Goal: Communication & Community: Answer question/provide support

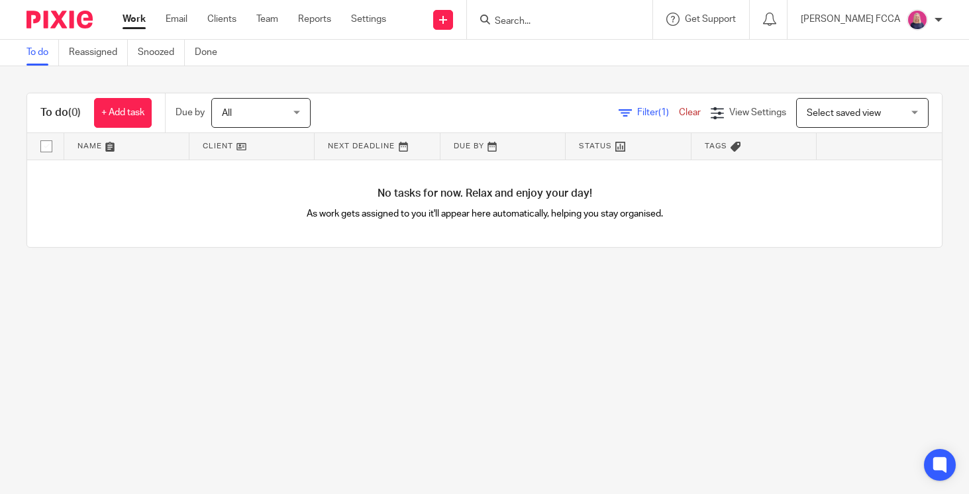
click at [535, 25] on input "Search" at bounding box center [553, 22] width 119 height 12
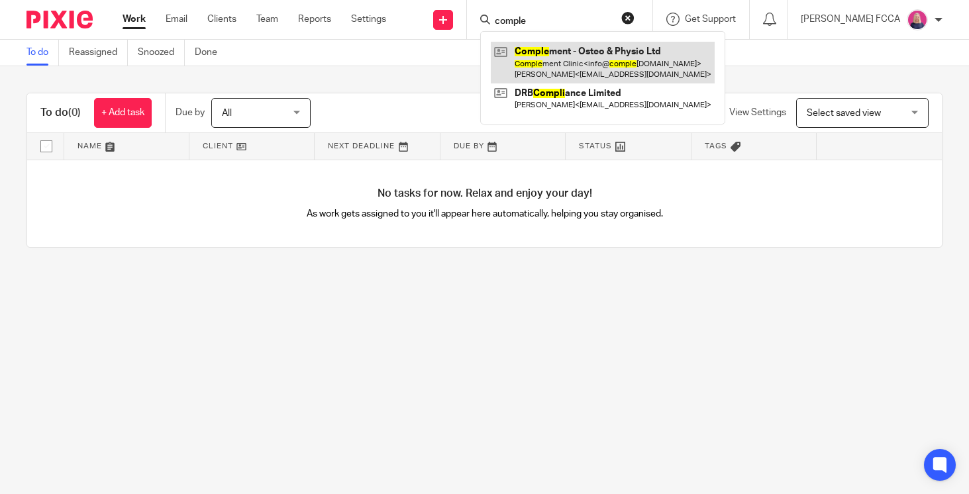
type input "comple"
click at [586, 74] on link at bounding box center [603, 62] width 224 height 41
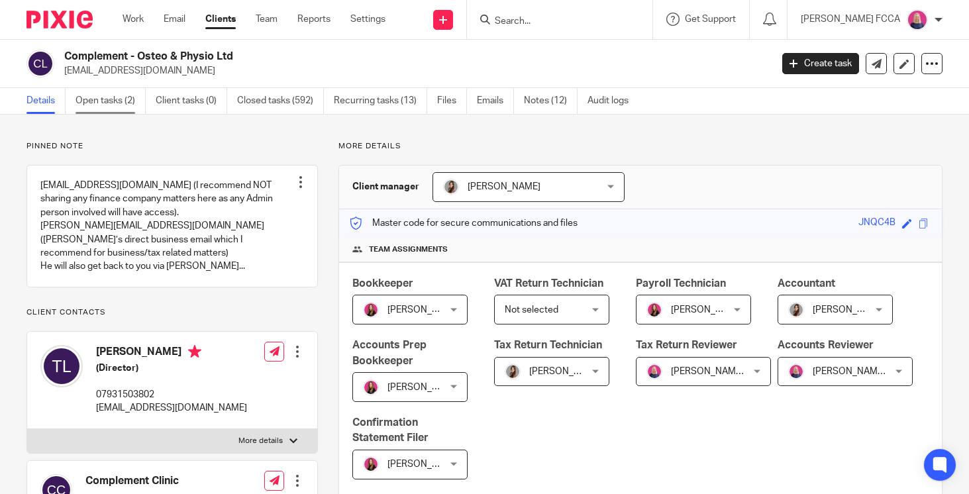
click at [111, 103] on link "Open tasks (2)" at bounding box center [111, 101] width 70 height 26
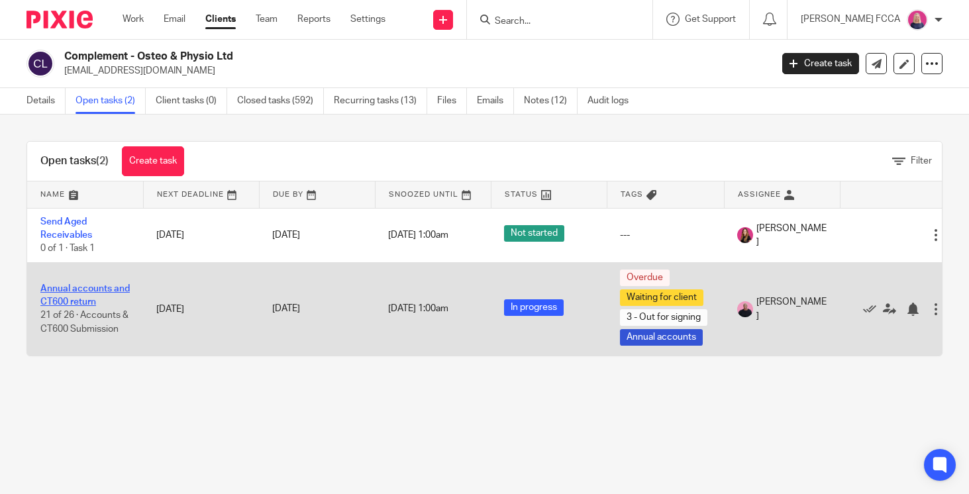
click at [90, 290] on link "Annual accounts and CT600 return" at bounding box center [84, 295] width 89 height 23
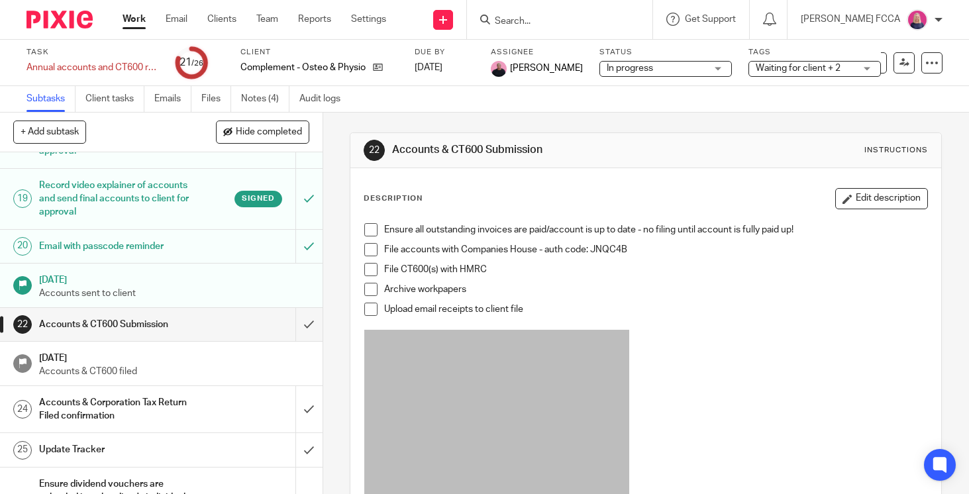
scroll to position [775, 0]
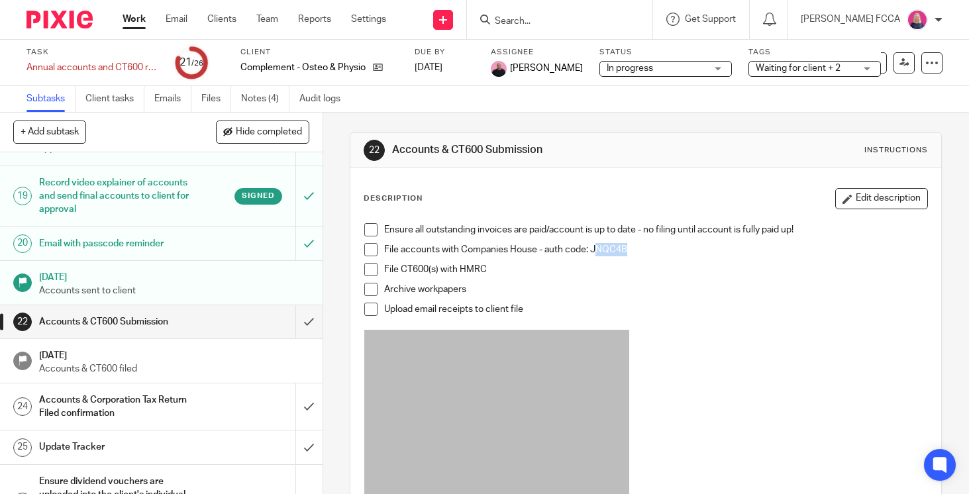
drag, startPoint x: 594, startPoint y: 251, endPoint x: 628, endPoint y: 250, distance: 33.8
click at [628, 250] on p "File accounts with Companies House - auth code: JNQC4B" at bounding box center [655, 249] width 543 height 13
drag, startPoint x: 592, startPoint y: 248, endPoint x: 627, endPoint y: 250, distance: 35.2
click at [627, 250] on p "File accounts with Companies House - auth code: JNQC4B" at bounding box center [655, 249] width 543 height 13
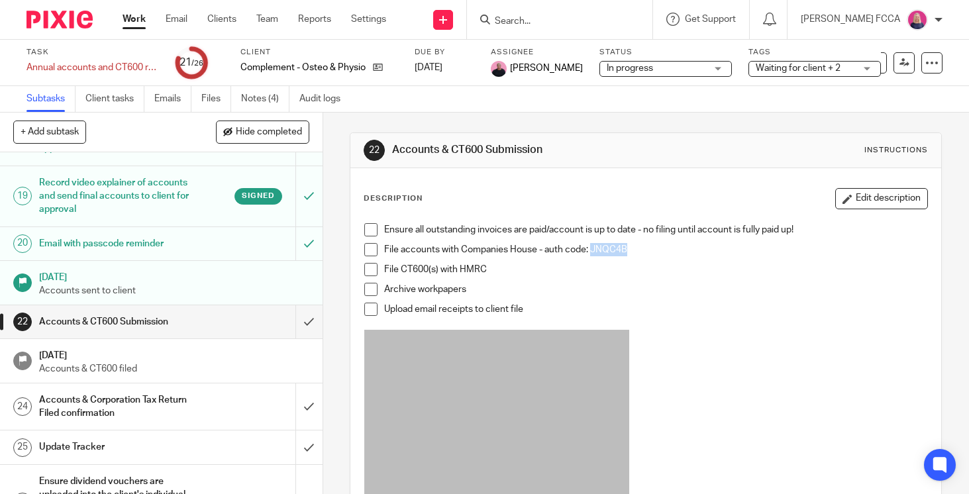
copy p "JNQC4B"
click at [376, 234] on span at bounding box center [370, 229] width 13 height 13
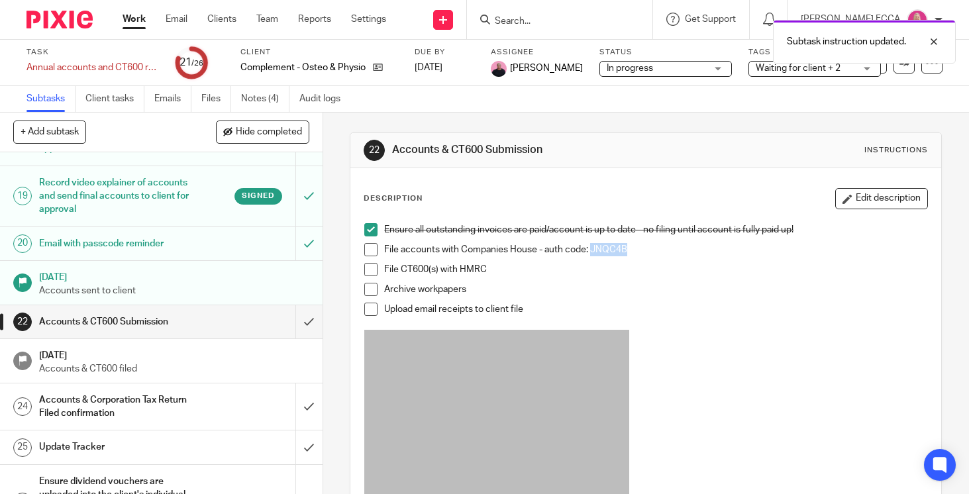
click at [373, 247] on span at bounding box center [370, 249] width 13 height 13
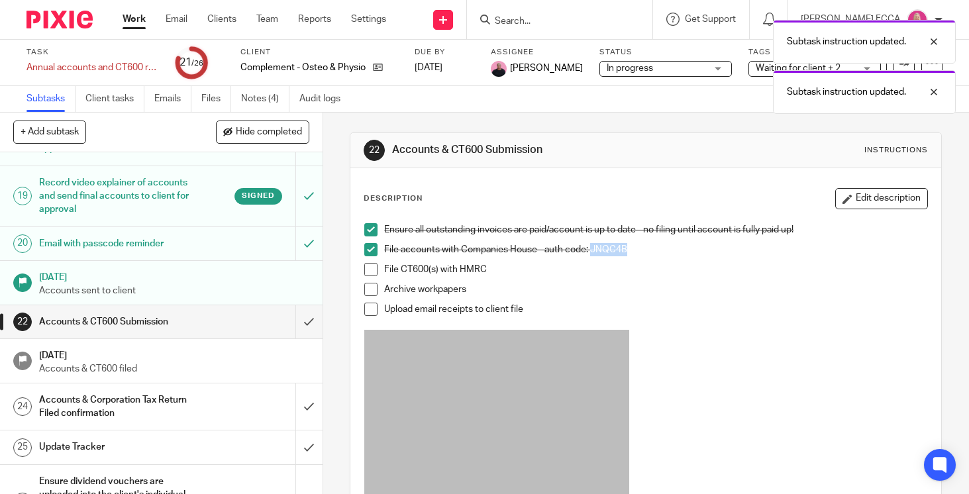
click at [374, 266] on span at bounding box center [370, 269] width 13 height 13
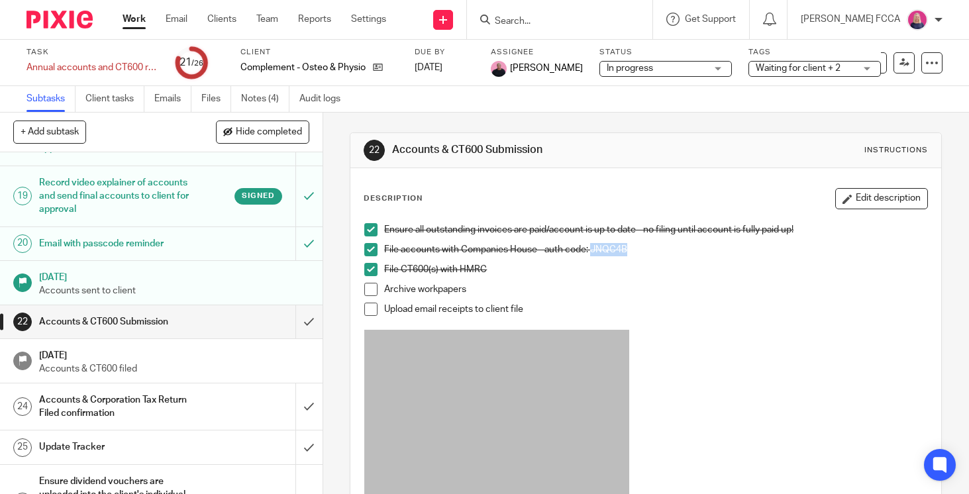
click at [371, 290] on span at bounding box center [370, 289] width 13 height 13
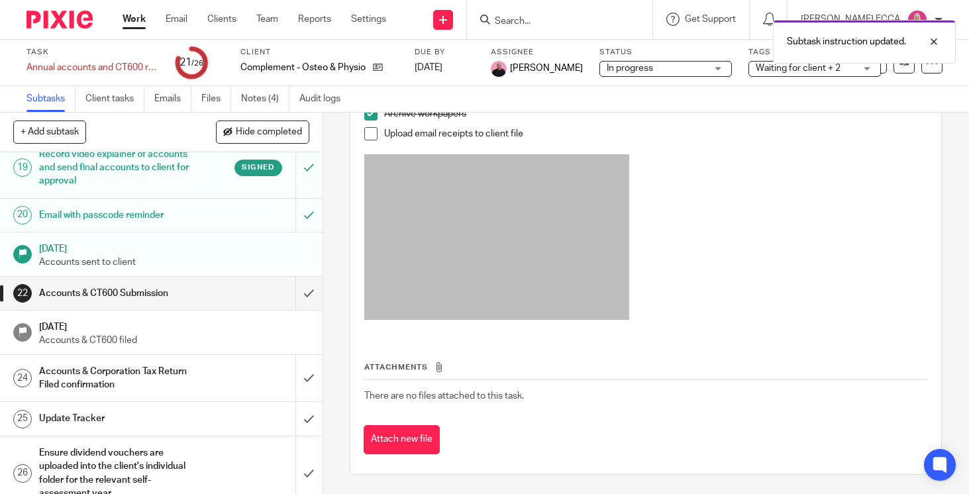
scroll to position [820, 0]
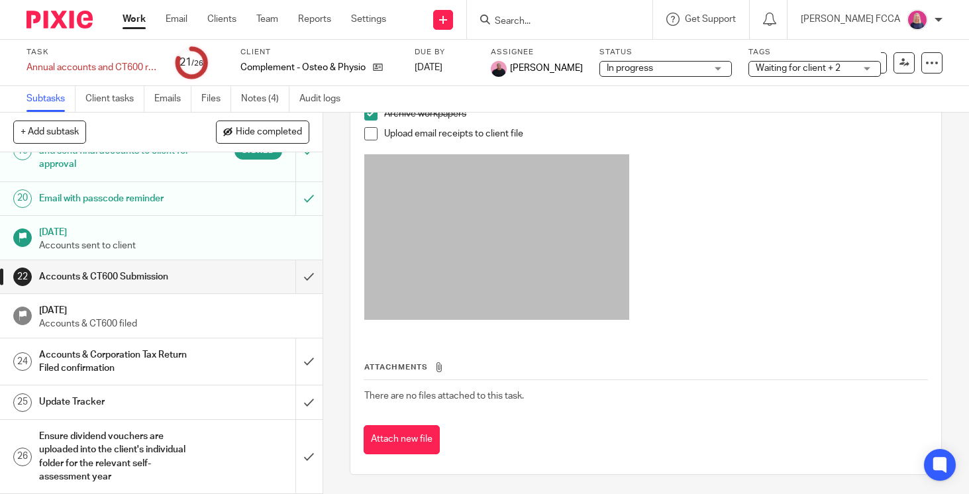
click at [838, 66] on div "Waiting for client + 2" at bounding box center [815, 69] width 133 height 16
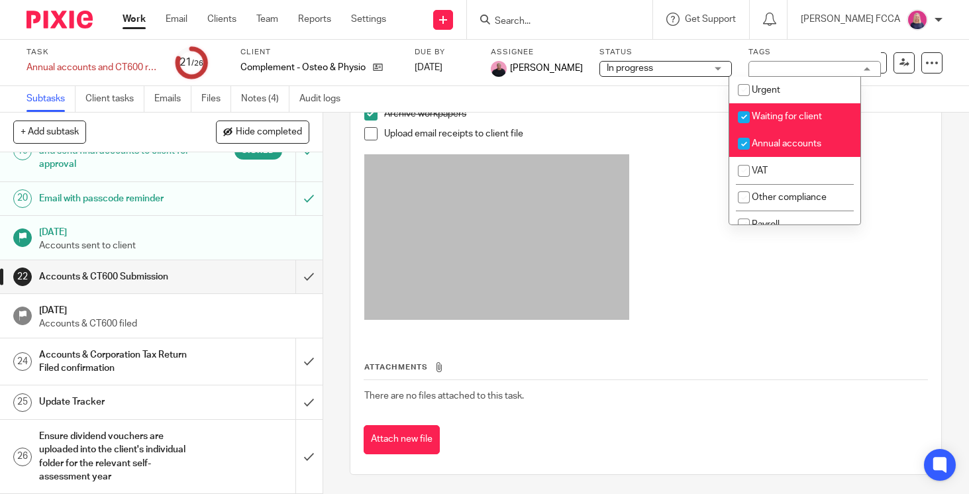
click at [746, 115] on input "checkbox" at bounding box center [743, 117] width 25 height 25
checkbox input "false"
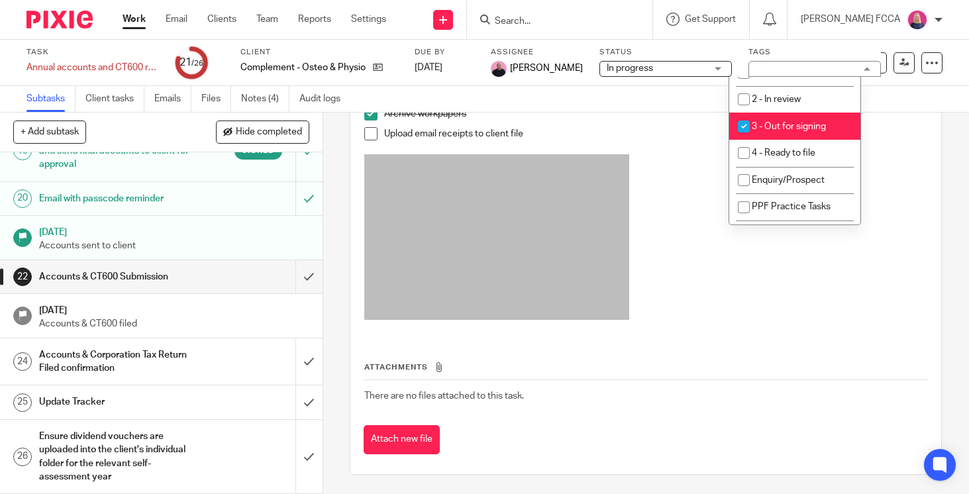
scroll to position [235, 0]
click at [746, 129] on input "checkbox" at bounding box center [743, 123] width 25 height 25
checkbox input "false"
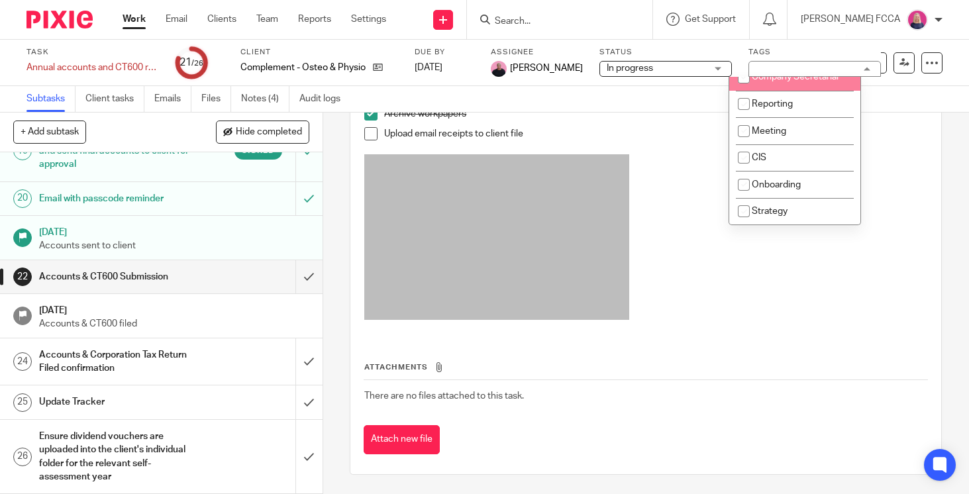
scroll to position [541, 0]
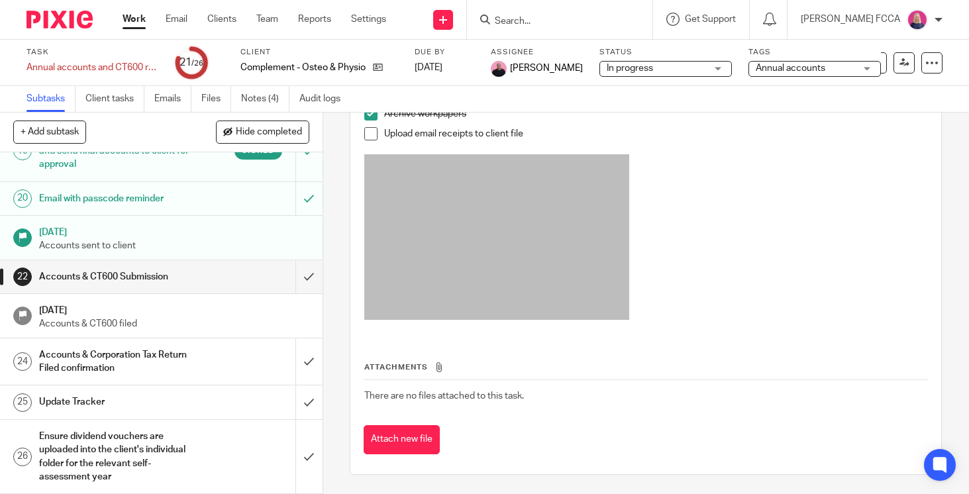
click at [700, 109] on div "Subtasks Client tasks Emails Files Notes (4) Audit logs" at bounding box center [484, 99] width 969 height 27
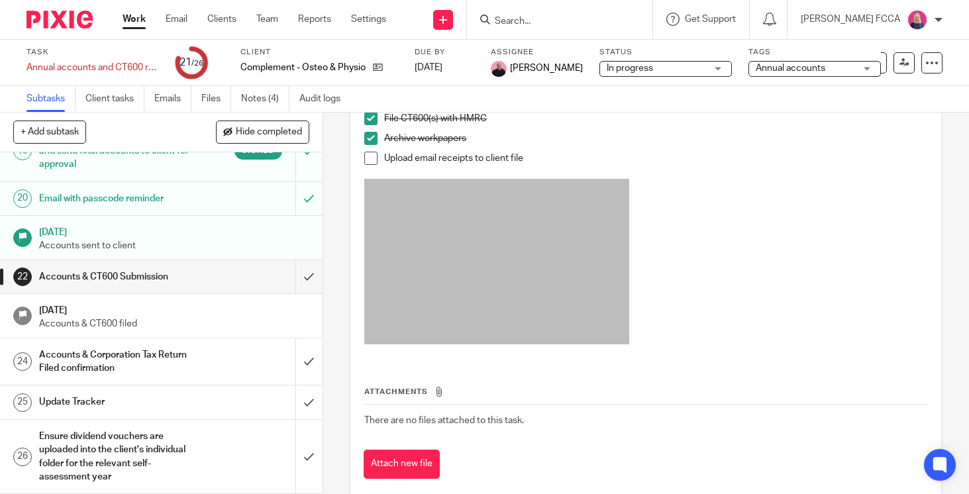
scroll to position [150, 0]
click at [144, 360] on h1 "Accounts & Corporation Tax Return Filed confirmation" at bounding box center [120, 362] width 162 height 34
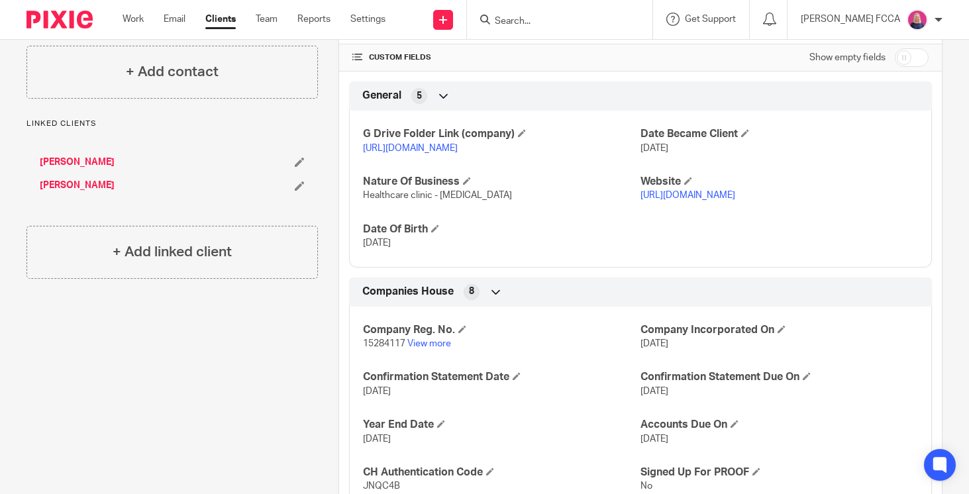
scroll to position [574, 0]
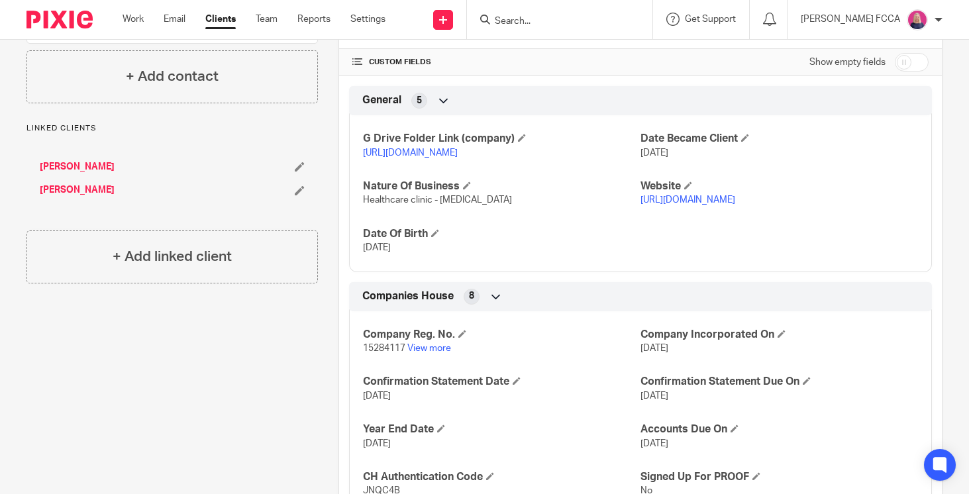
click at [429, 158] on link "https://drive.google.com/drive/folders/1UViW2mNyS7auetybP3ypT4Q5QL_jg2Od?usp=dr…" at bounding box center [410, 152] width 95 height 9
click at [439, 353] on link "View more" at bounding box center [429, 348] width 44 height 9
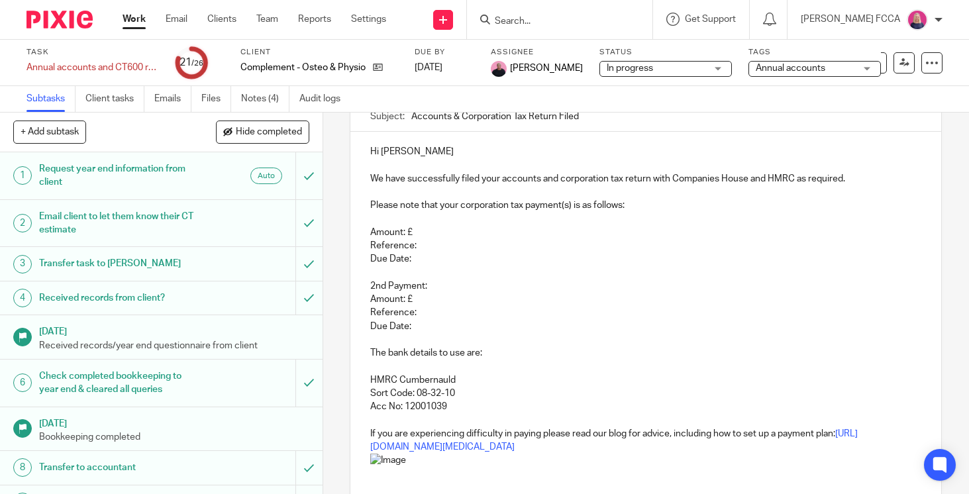
scroll to position [130, 0]
click at [369, 206] on div "Hi Tommaso We have successfully filed your accounts and corporation tax return …" at bounding box center [645, 421] width 591 height 577
drag, startPoint x: 371, startPoint y: 207, endPoint x: 424, endPoint y: 482, distance: 279.4
click at [424, 482] on div "Hi Tommaso We have successfully filed your accounts and corporation tax return …" at bounding box center [645, 448] width 591 height 631
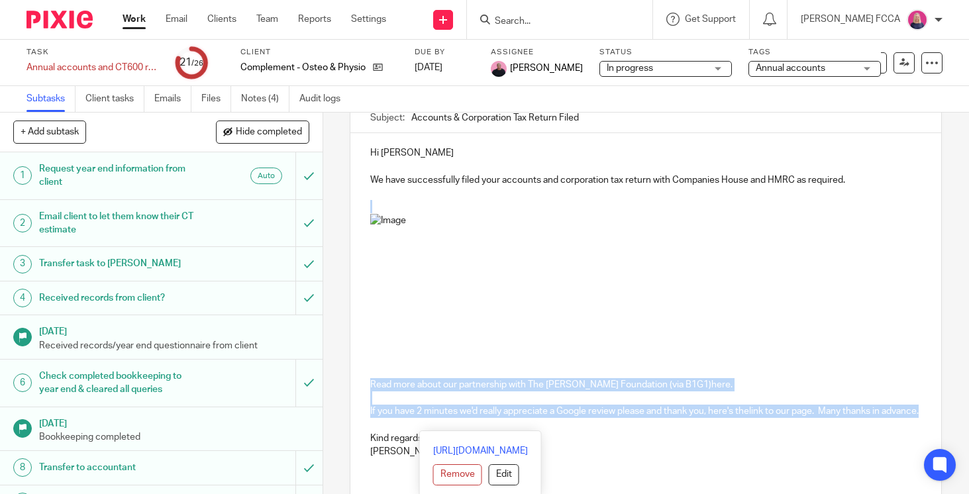
drag, startPoint x: 417, startPoint y: 429, endPoint x: 375, endPoint y: 209, distance: 224.0
click at [375, 209] on div "Hi Tommaso We have successfully filed your accounts and corporation tax return …" at bounding box center [645, 300] width 591 height 335
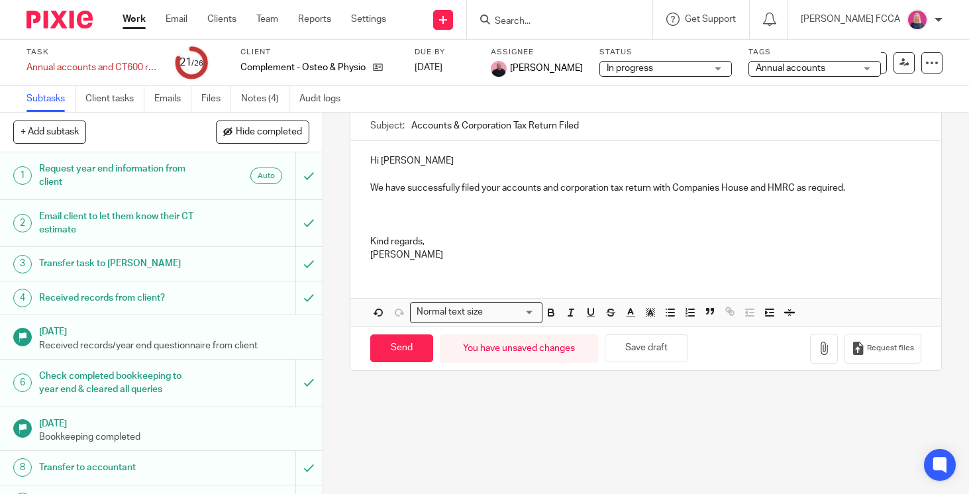
scroll to position [6, 0]
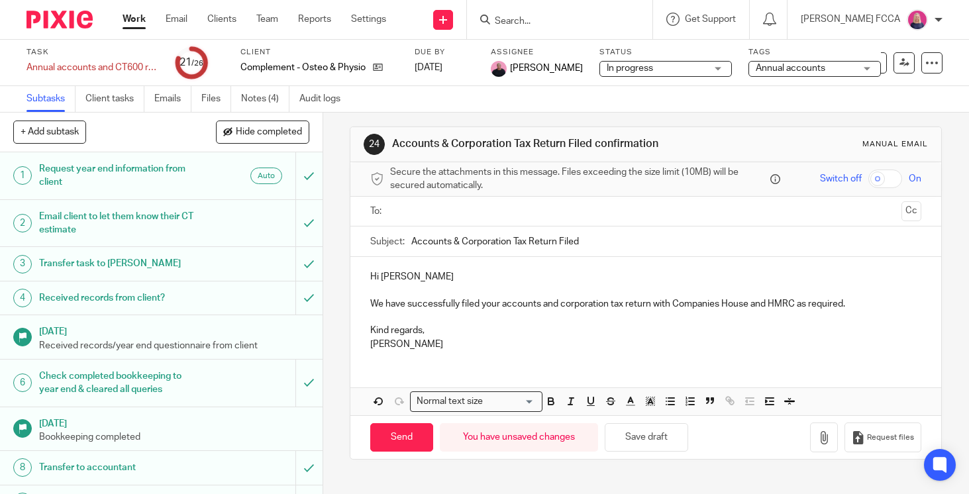
click at [486, 202] on ul at bounding box center [647, 212] width 510 height 22
click at [488, 209] on input "text" at bounding box center [646, 211] width 502 height 15
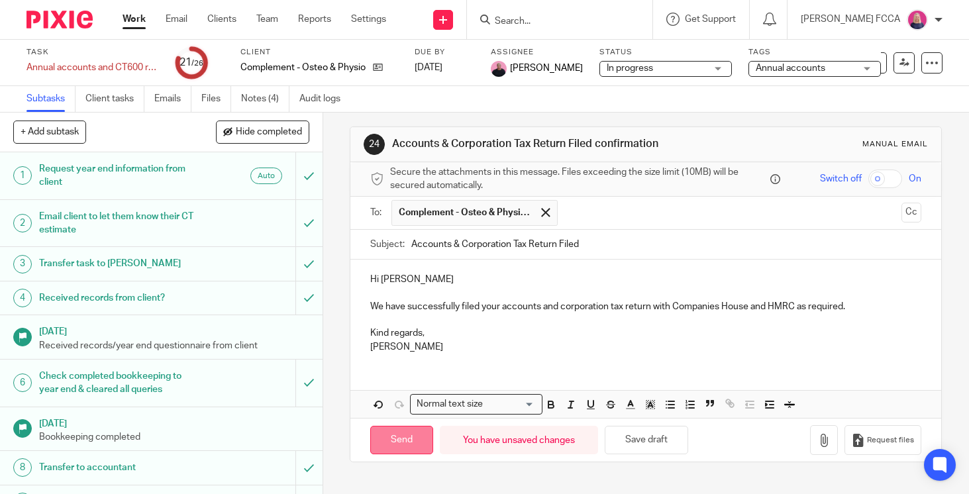
click at [398, 433] on input "Send" at bounding box center [401, 440] width 63 height 28
type input "Sent"
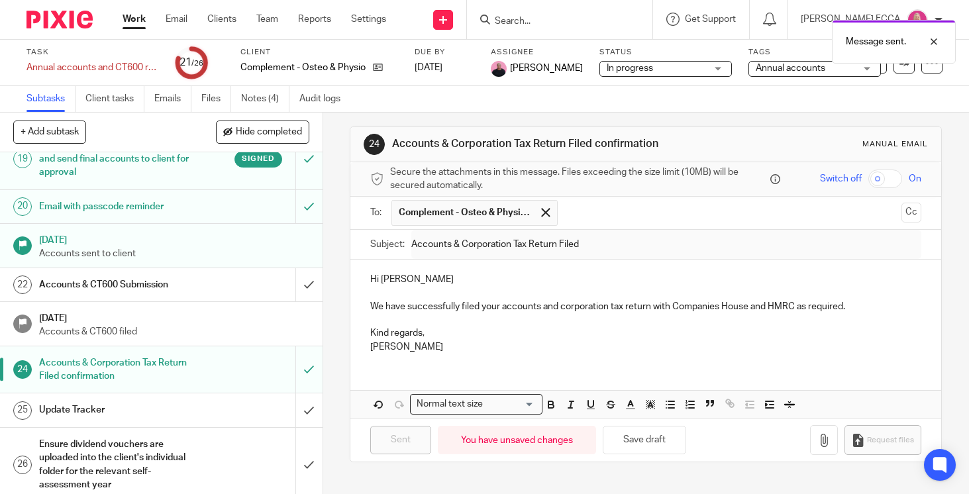
scroll to position [820, 0]
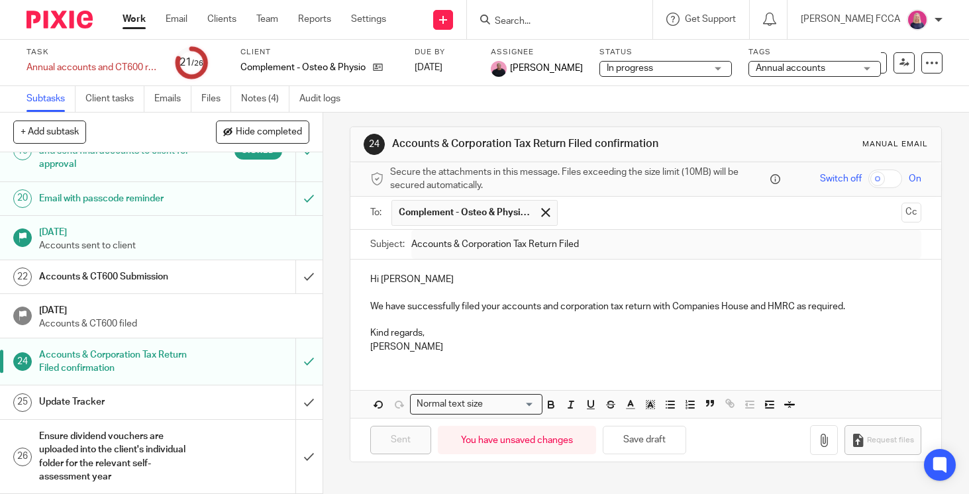
click at [193, 277] on h1 "Accounts & CT600 Submission" at bounding box center [120, 277] width 162 height 20
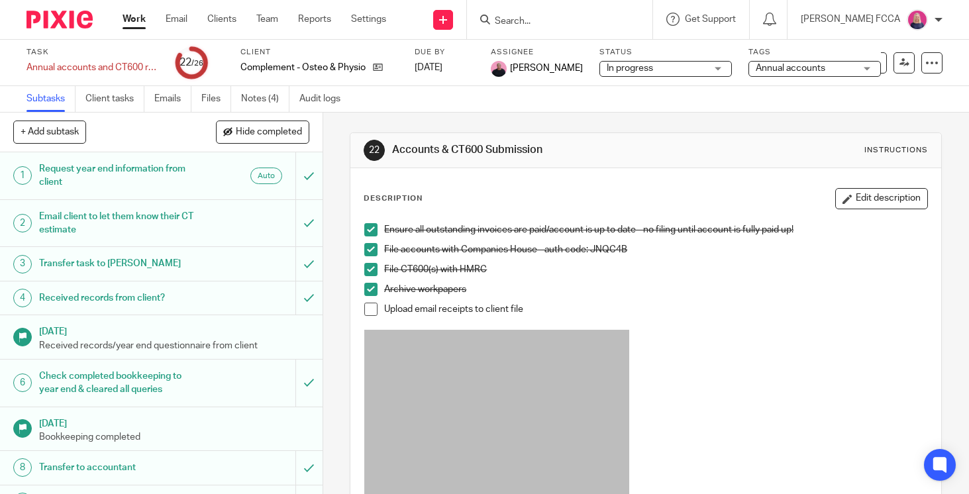
click at [585, 17] on input "Search" at bounding box center [553, 22] width 119 height 12
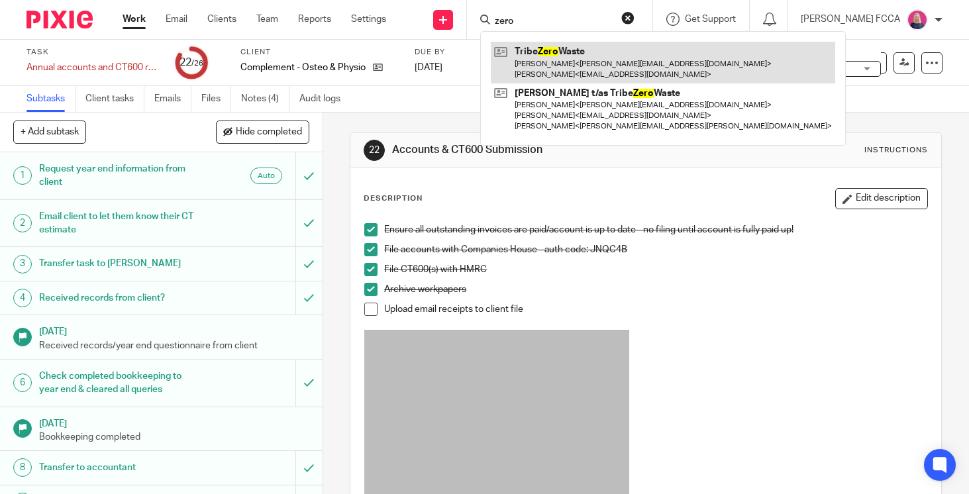
type input "zero"
click at [567, 62] on link at bounding box center [663, 62] width 345 height 41
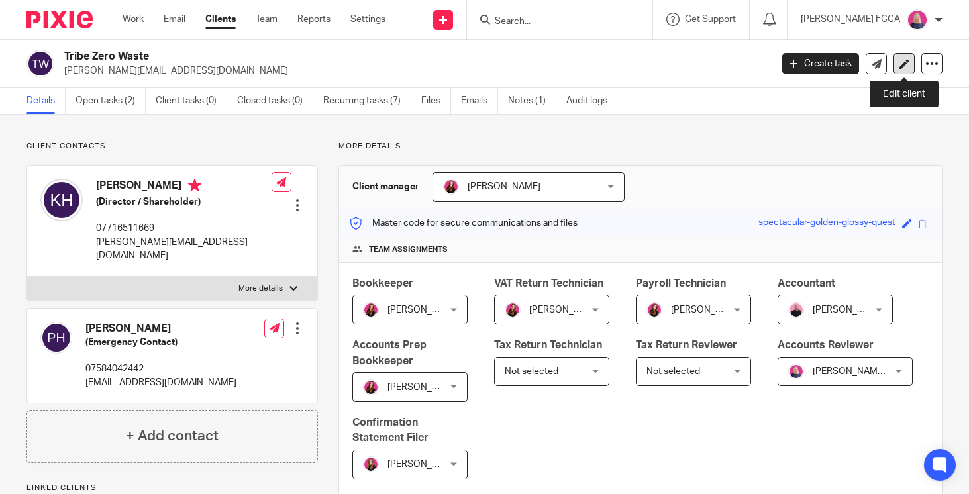
click at [908, 64] on icon at bounding box center [905, 64] width 10 height 10
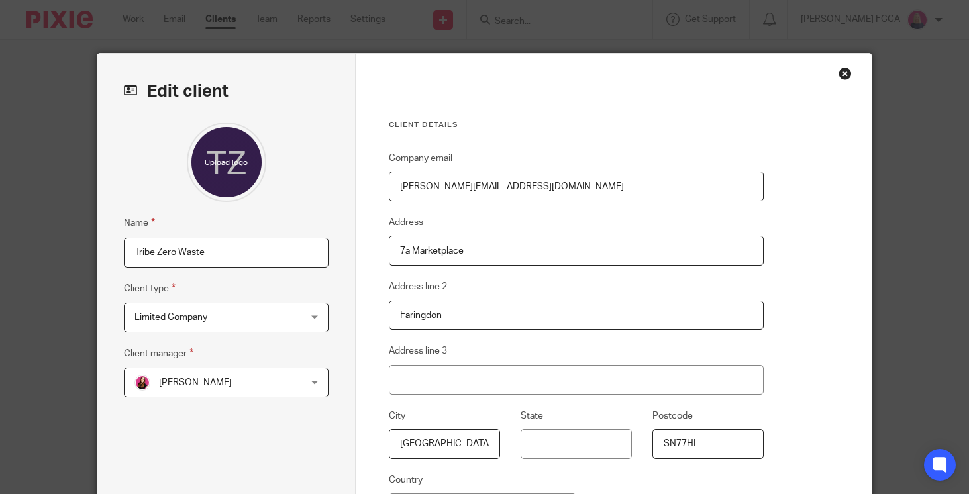
click at [180, 253] on input "Tribe Zero Waste" at bounding box center [226, 253] width 204 height 30
click at [226, 256] on input "Tribe Zero-Waste" at bounding box center [226, 253] width 204 height 30
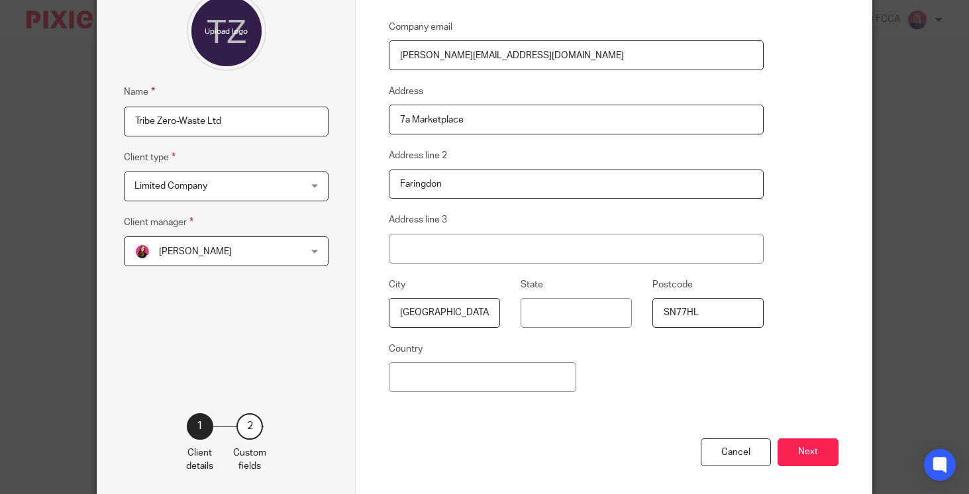
scroll to position [192, 0]
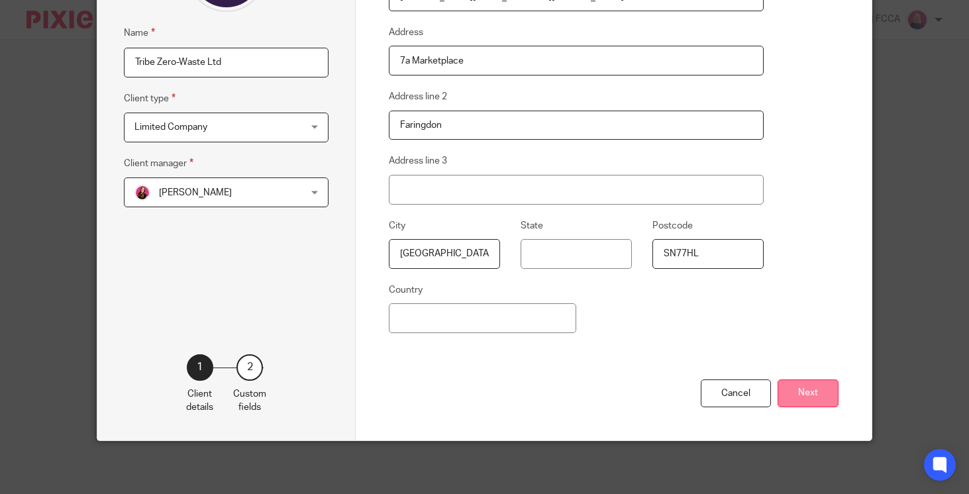
type input "Tribe Zero-Waste Ltd"
click at [800, 393] on button "Next" at bounding box center [808, 394] width 61 height 28
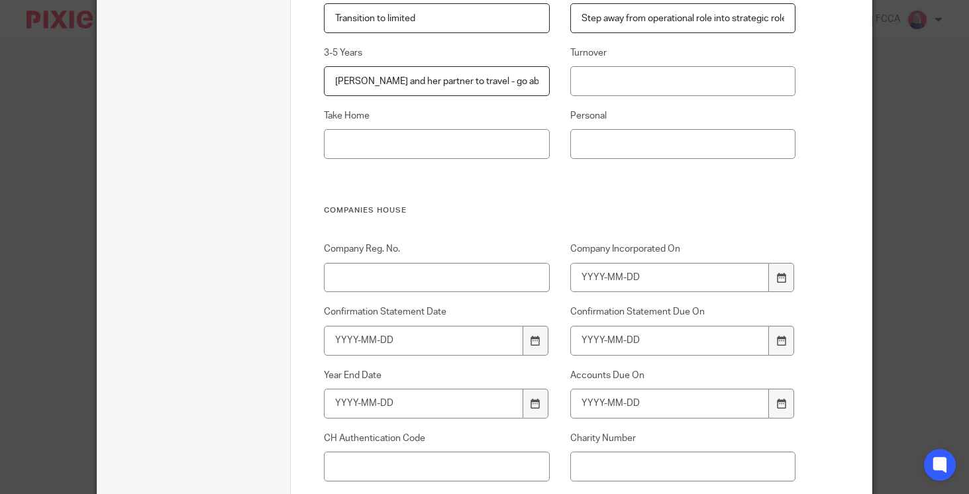
scroll to position [784, 0]
click at [435, 271] on input "Company Reg. No." at bounding box center [436, 275] width 225 height 30
paste input "16651291"
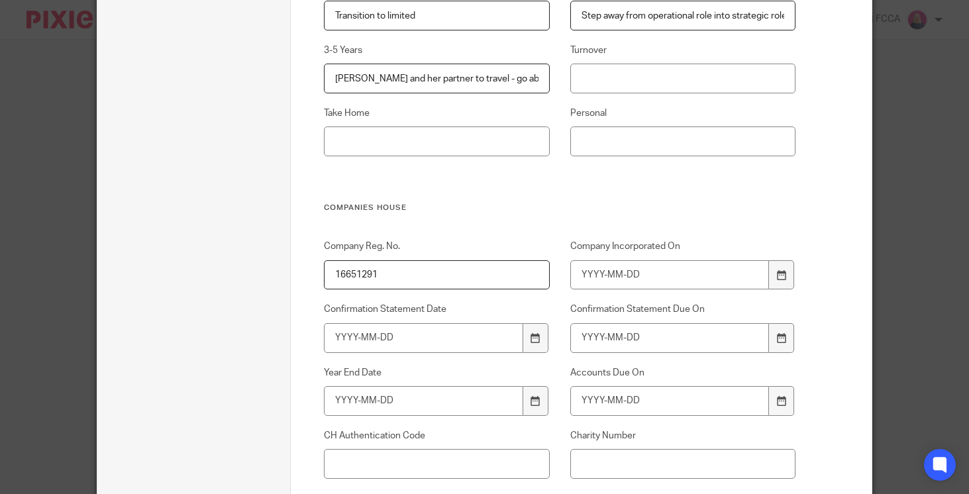
type input "16651291"
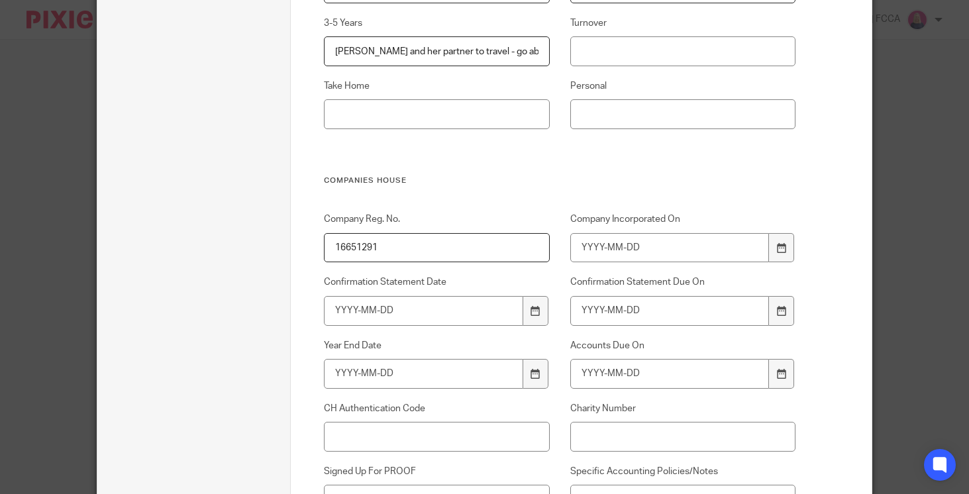
scroll to position [824, 0]
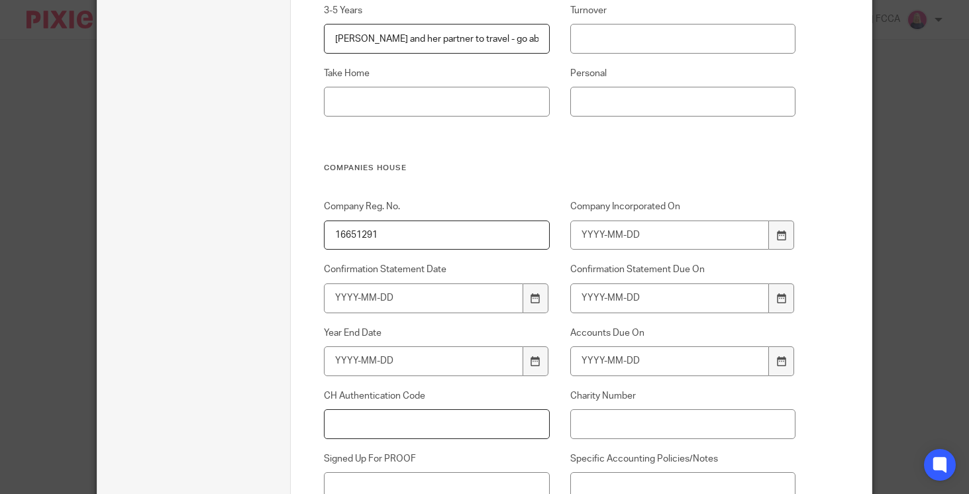
click at [373, 421] on input "CH Authentication Code" at bounding box center [436, 424] width 225 height 30
paste input "6EYG2A"
type input "6EYG2A"
click at [782, 237] on icon at bounding box center [782, 236] width 10 height 10
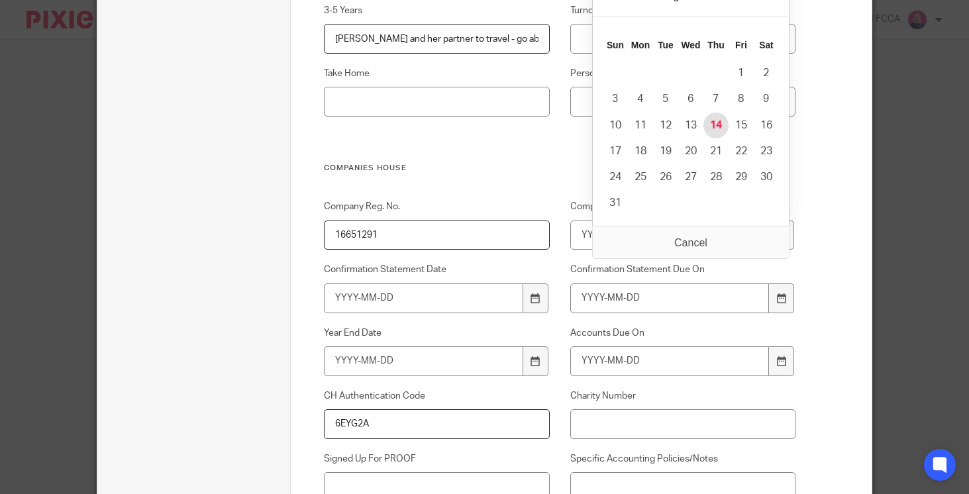
type input "2025-08-14"
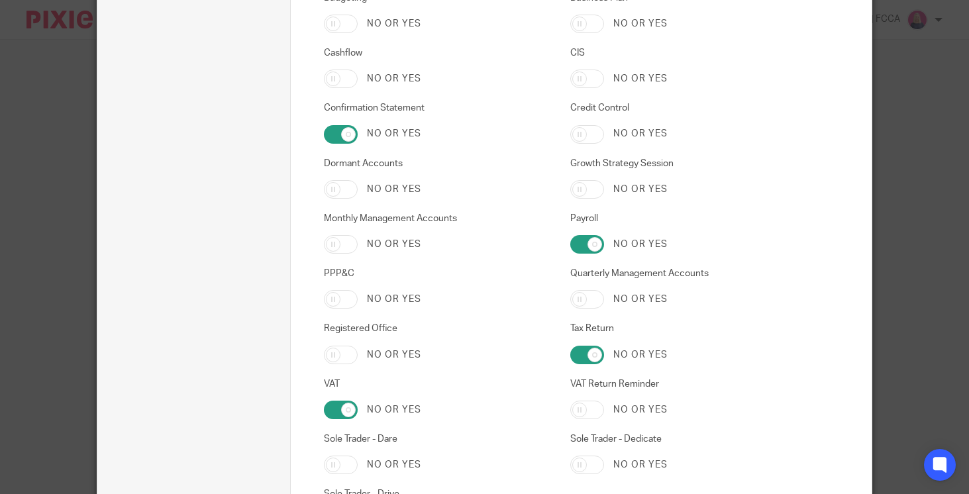
scroll to position [3879, 0]
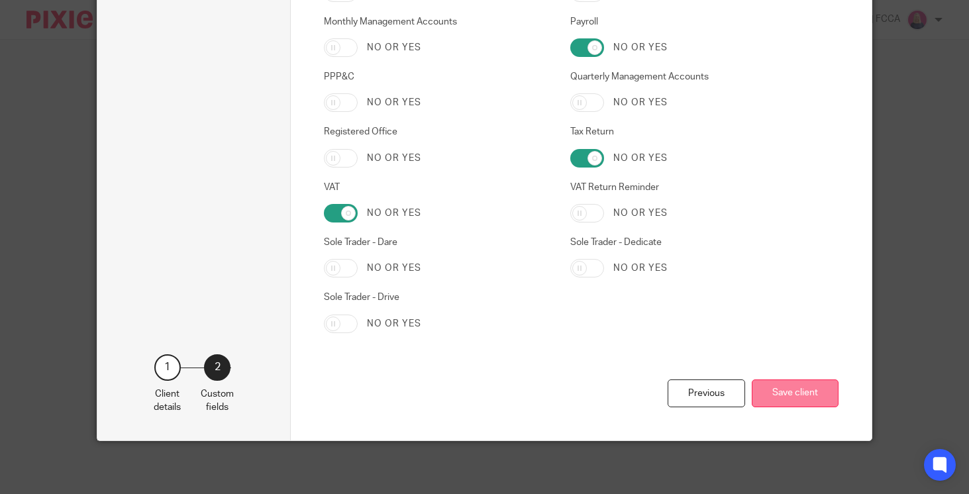
click at [798, 398] on button "Save client" at bounding box center [795, 394] width 87 height 28
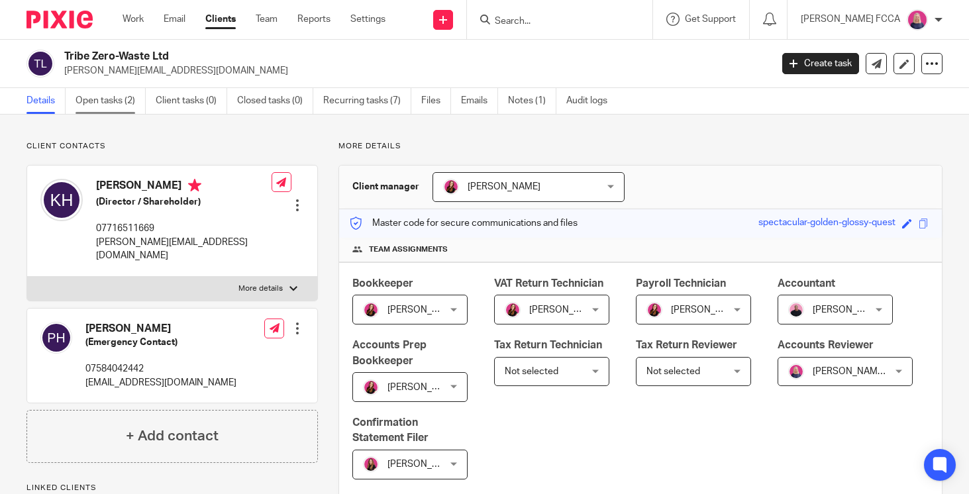
click at [117, 105] on link "Open tasks (2)" at bounding box center [111, 101] width 70 height 26
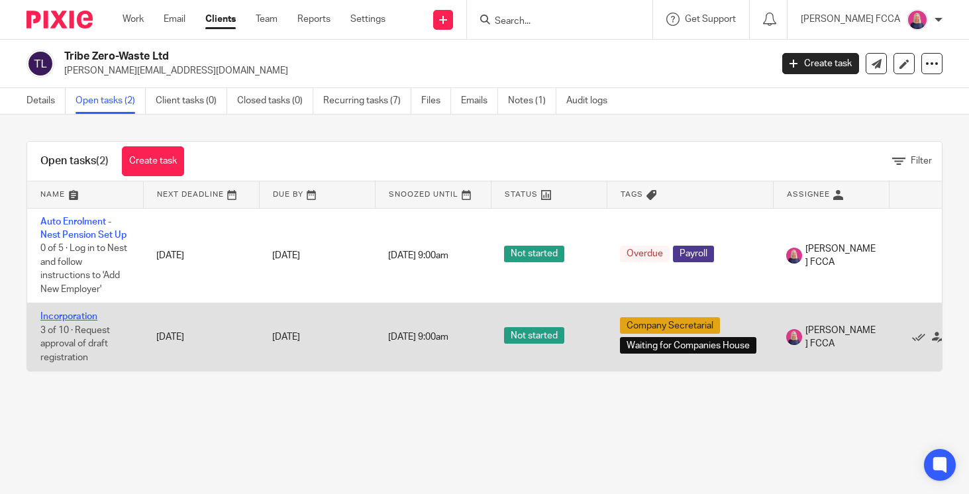
click at [79, 318] on link "Incorporation" at bounding box center [68, 316] width 57 height 9
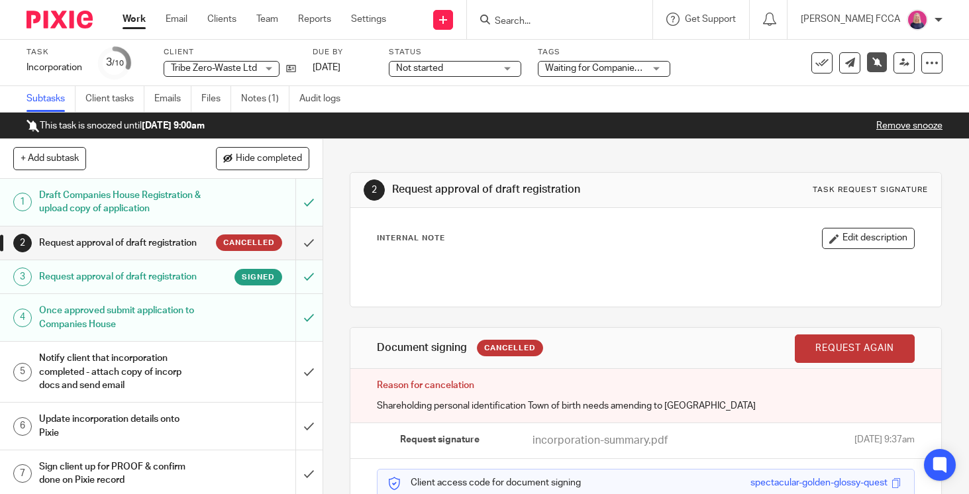
click at [173, 368] on h1 "Notify client that incorporation completed - attach copy of incorp docs and sen…" at bounding box center [120, 372] width 162 height 47
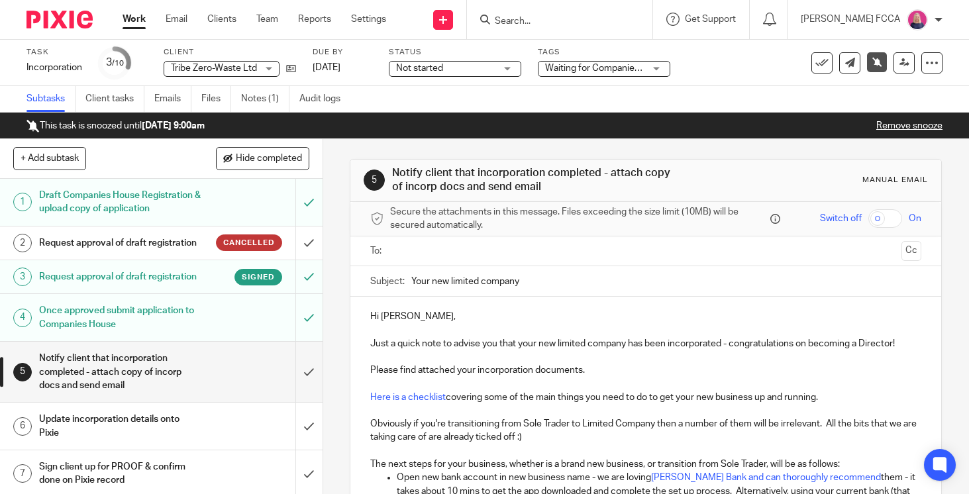
click at [174, 429] on h1 "Update incorporation details onto Pixie" at bounding box center [120, 426] width 162 height 34
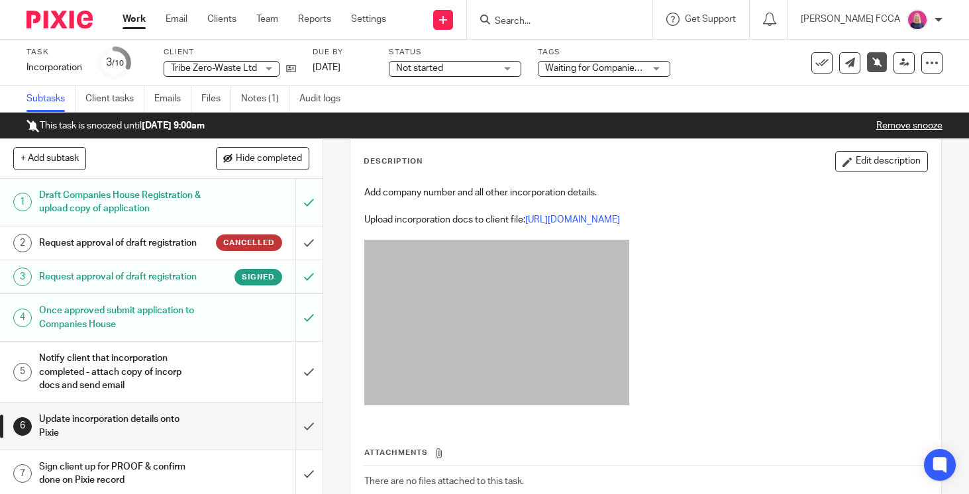
scroll to position [50, 0]
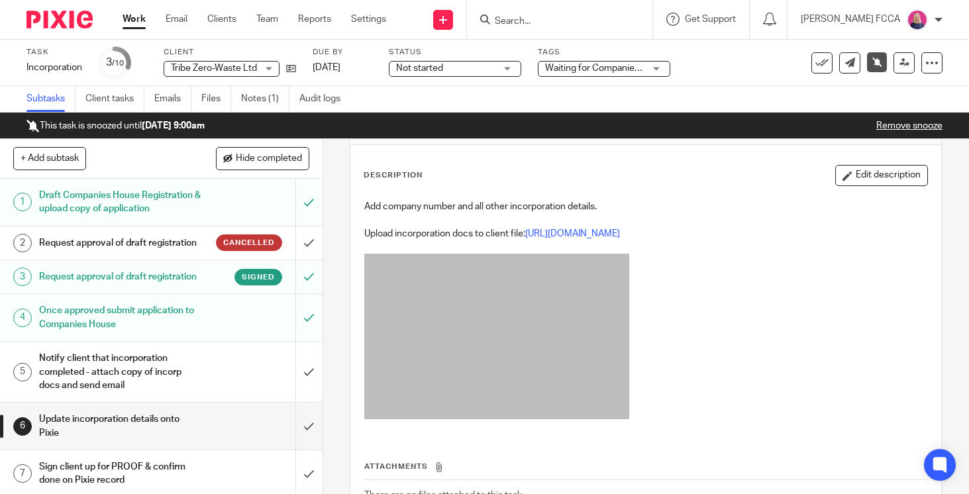
click at [203, 367] on div "Notify client that incorporation completed - attach copy of incorp docs and sen…" at bounding box center [160, 372] width 243 height 47
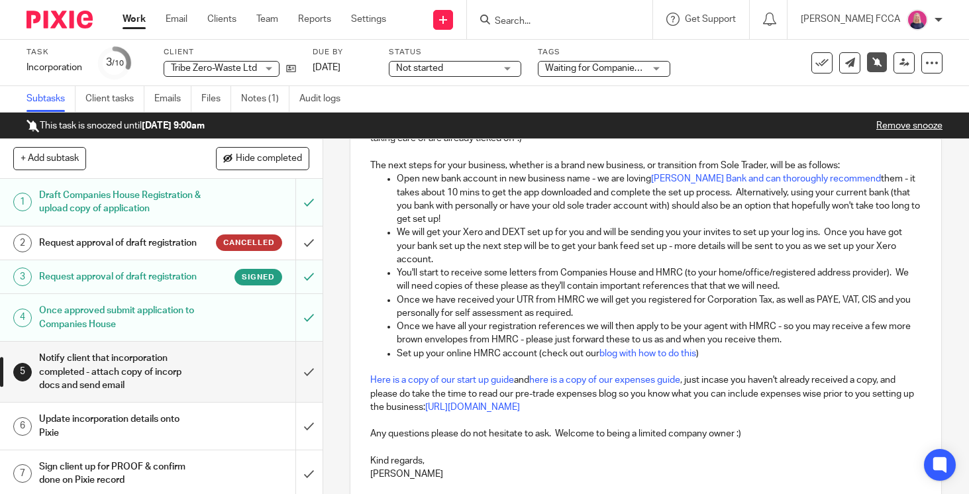
scroll to position [297, 0]
click at [869, 180] on p "Open new bank account in new business name - we are loving [PERSON_NAME] Bank a…" at bounding box center [659, 201] width 525 height 54
click at [767, 195] on p "Open new bank account in new business name - we are loving Starling Bank and ca…" at bounding box center [659, 201] width 525 height 54
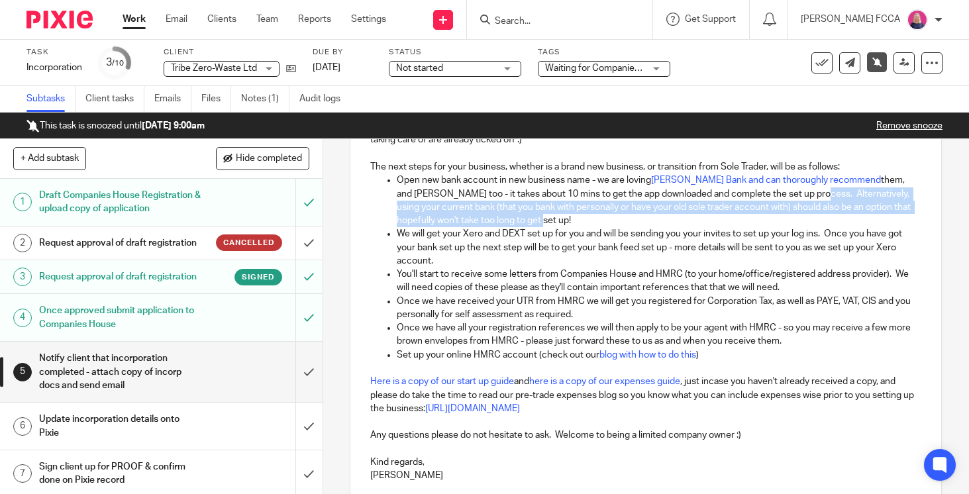
drag, startPoint x: 769, startPoint y: 195, endPoint x: 773, endPoint y: 215, distance: 20.9
click at [773, 215] on p "Open new bank account in new business name - we are loving Starling Bank and ca…" at bounding box center [659, 201] width 525 height 54
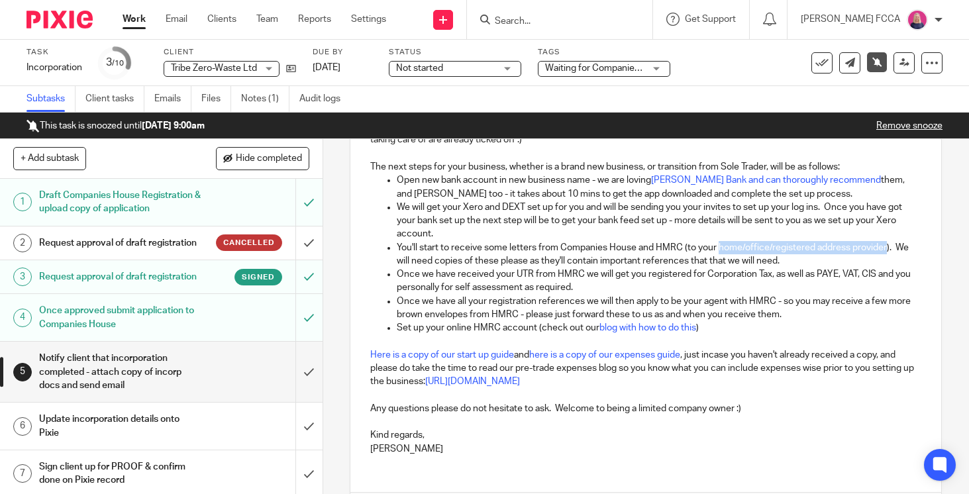
drag, startPoint x: 888, startPoint y: 250, endPoint x: 722, endPoint y: 248, distance: 167.0
click at [722, 248] on p "You'll start to receive some letters from Companies House and HMRC (to your hom…" at bounding box center [659, 254] width 525 height 27
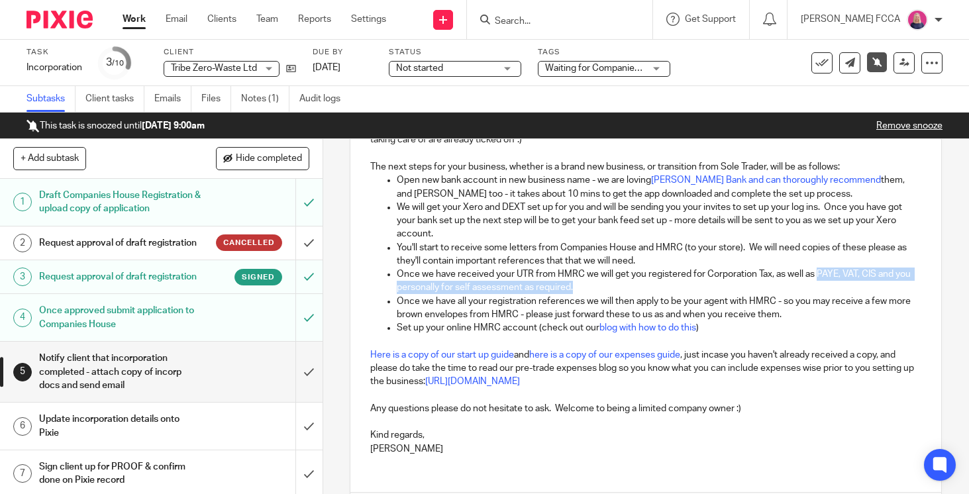
drag, startPoint x: 819, startPoint y: 277, endPoint x: 822, endPoint y: 284, distance: 8.0
click at [822, 284] on p "Once we have received your UTR from HMRC we will get you registered for Corpora…" at bounding box center [659, 281] width 525 height 27
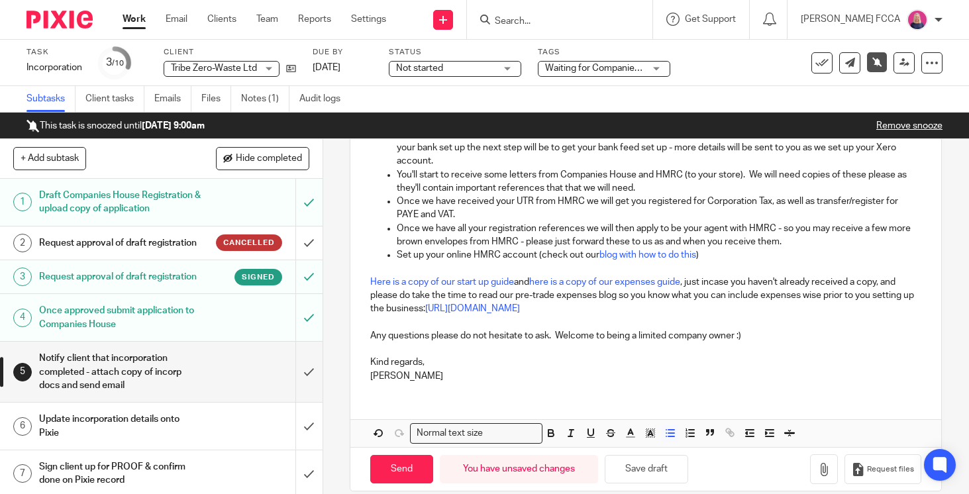
scroll to position [388, 0]
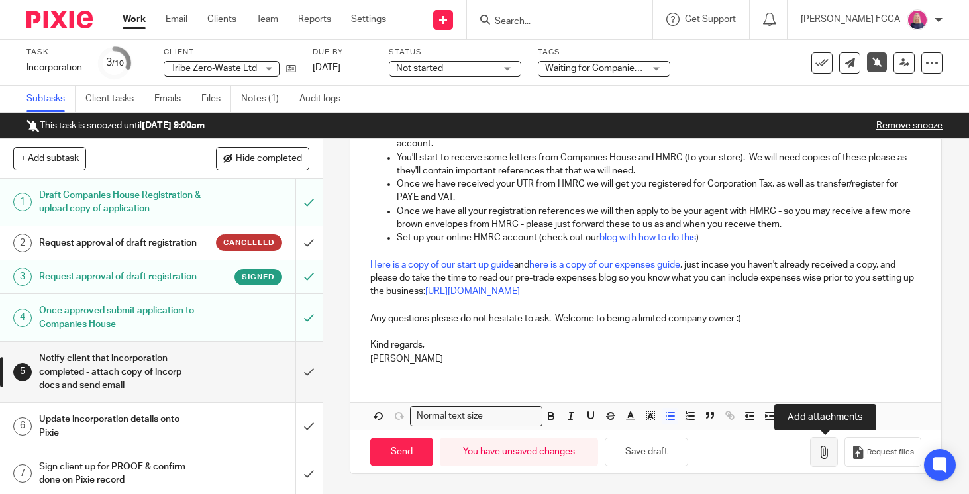
click at [823, 453] on icon "button" at bounding box center [824, 452] width 13 height 13
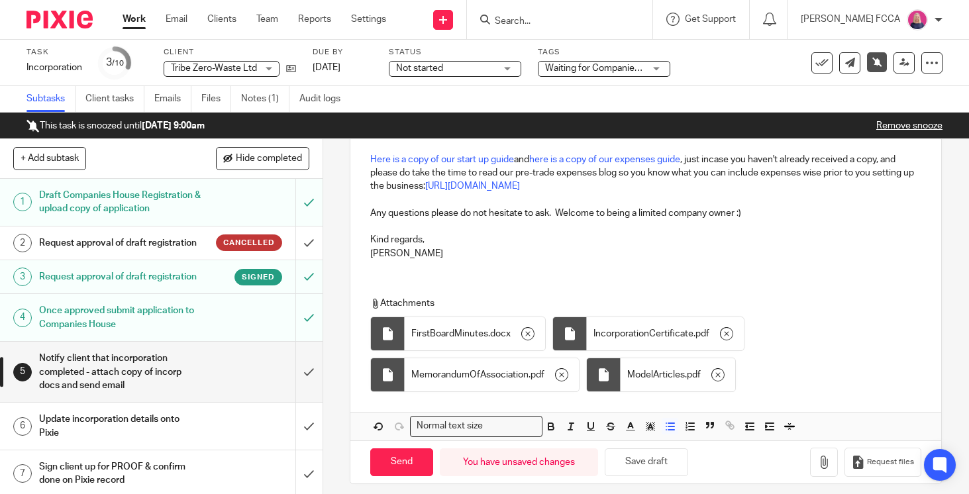
scroll to position [503, 0]
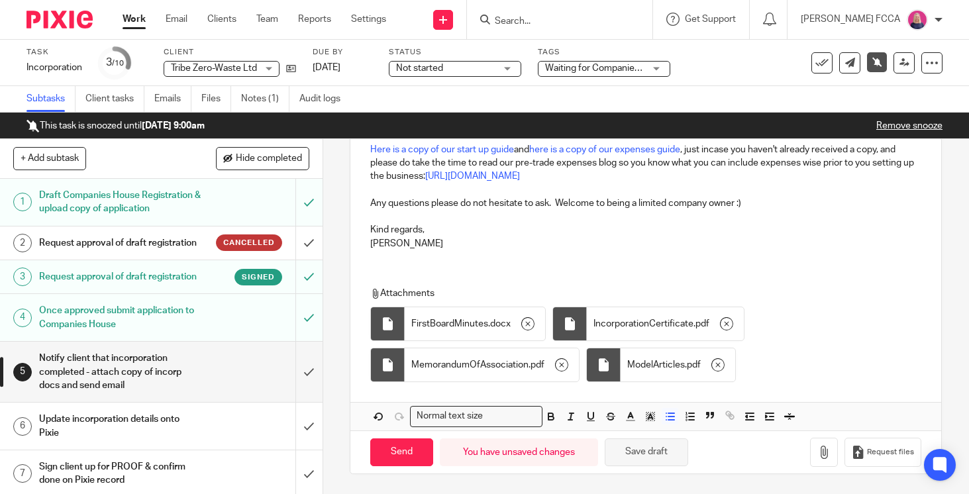
click at [647, 450] on button "Save draft" at bounding box center [646, 453] width 83 height 28
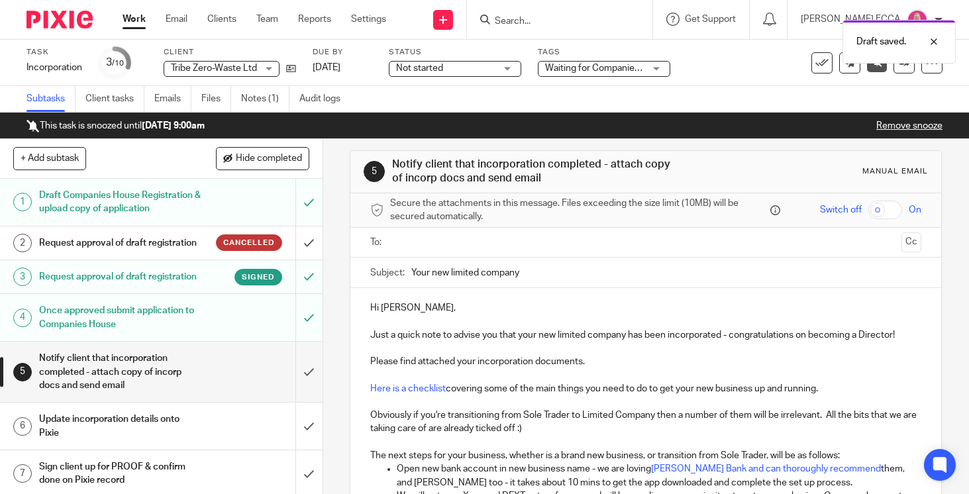
scroll to position [0, 0]
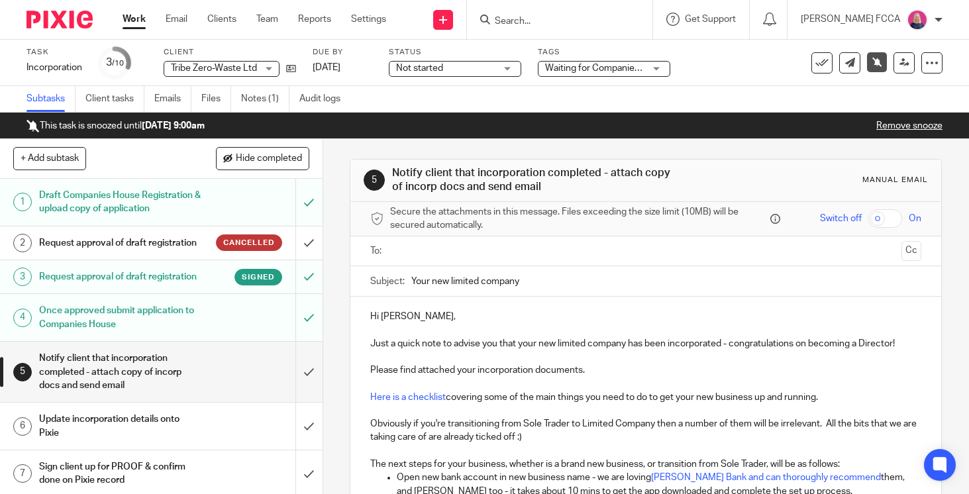
click at [509, 252] on input "text" at bounding box center [646, 251] width 502 height 15
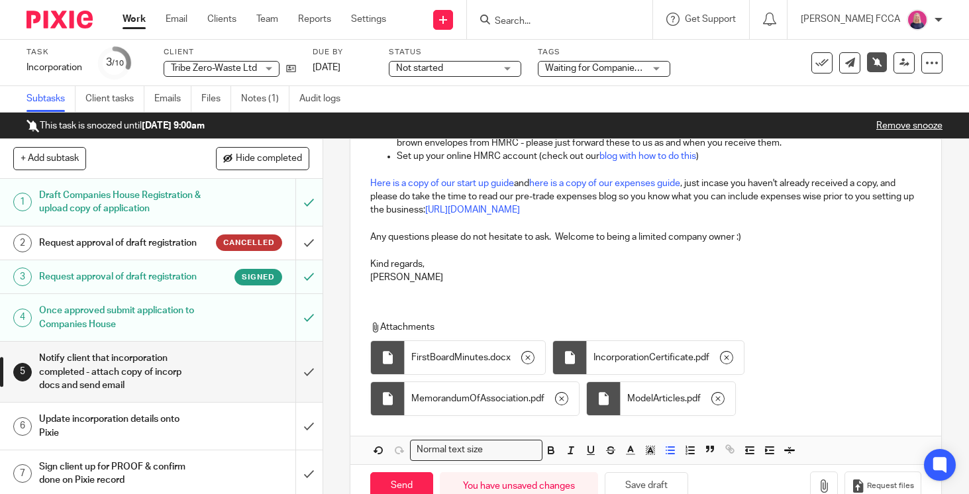
scroll to position [505, 0]
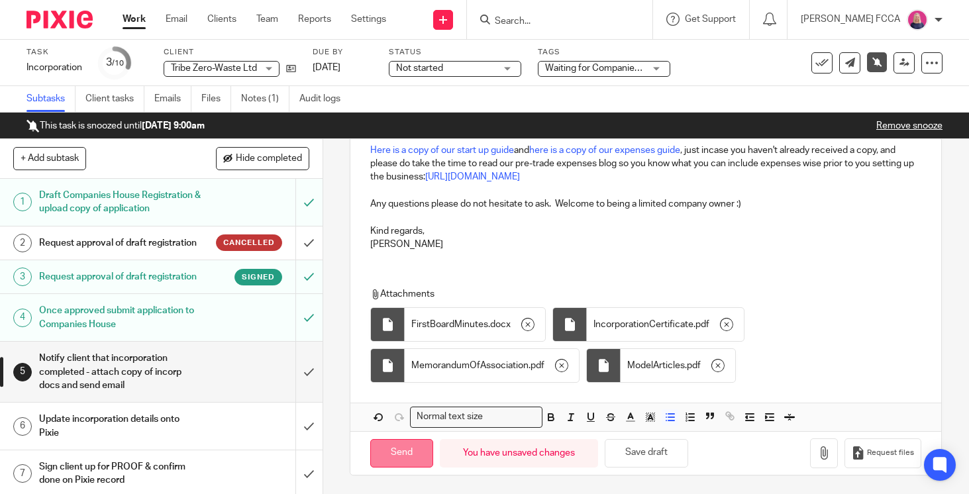
click at [396, 453] on input "Send" at bounding box center [401, 453] width 63 height 28
type input "Sent"
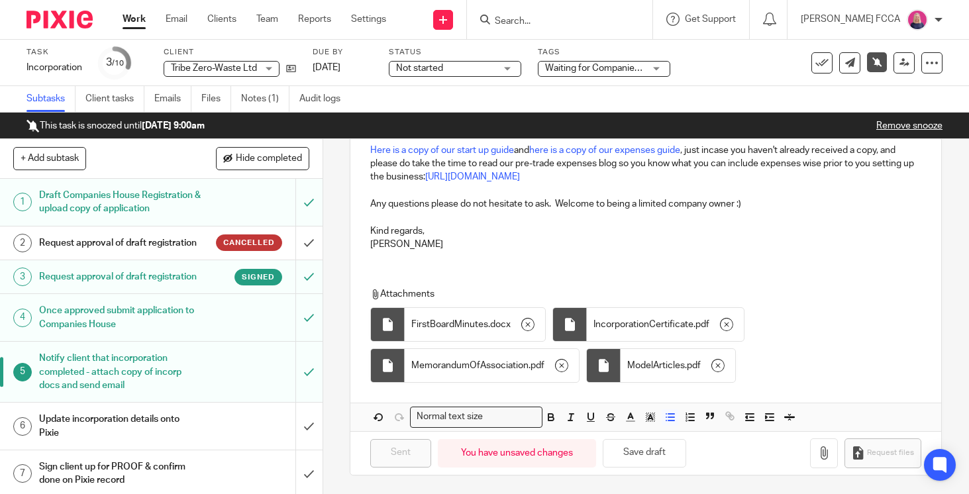
click at [217, 428] on div "Update incorporation details onto Pixie" at bounding box center [160, 426] width 243 height 34
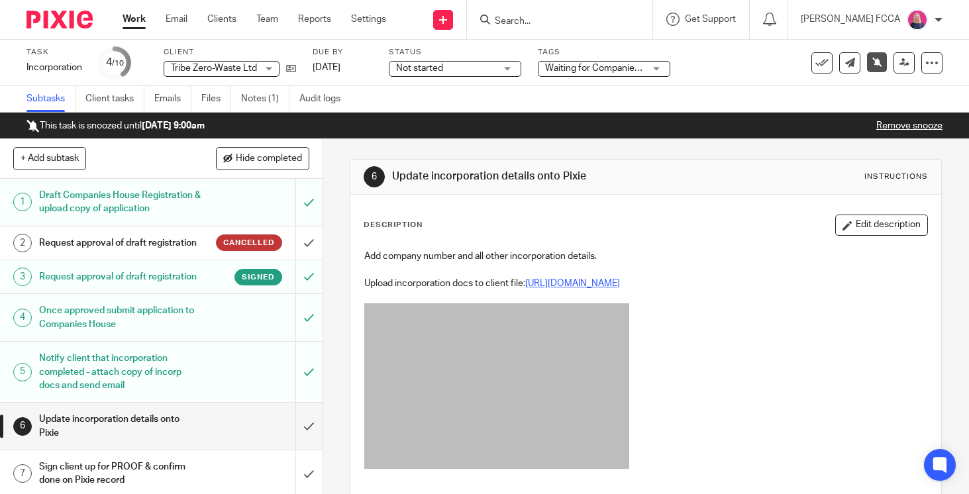
click at [620, 286] on link "[URL][DOMAIN_NAME]" at bounding box center [572, 283] width 95 height 9
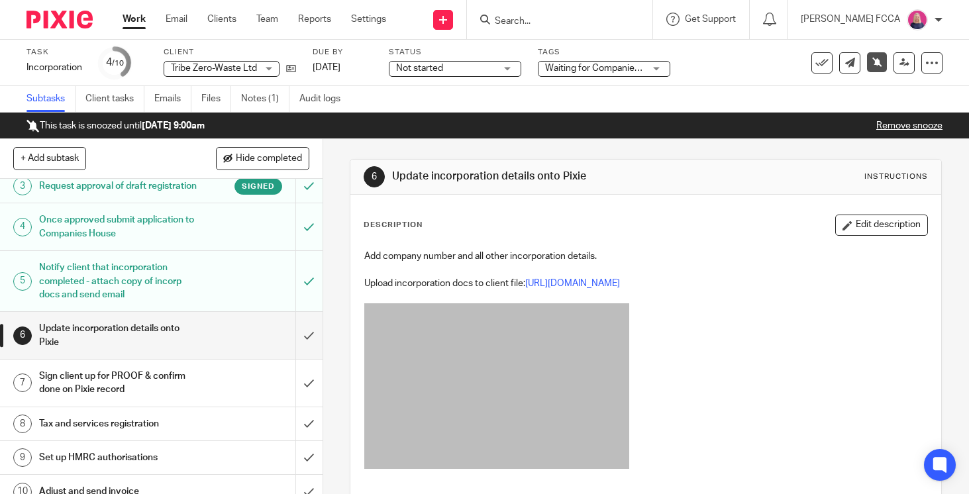
scroll to position [106, 0]
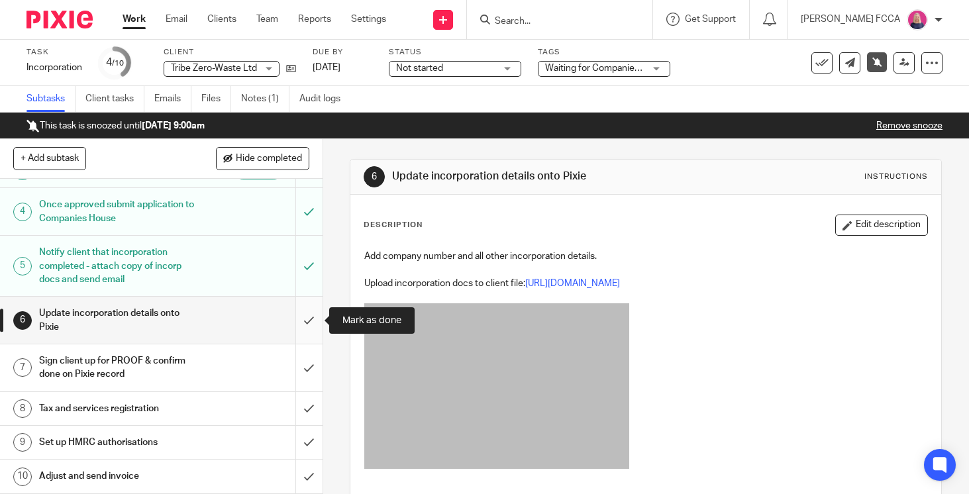
click at [306, 320] on input "submit" at bounding box center [161, 320] width 323 height 47
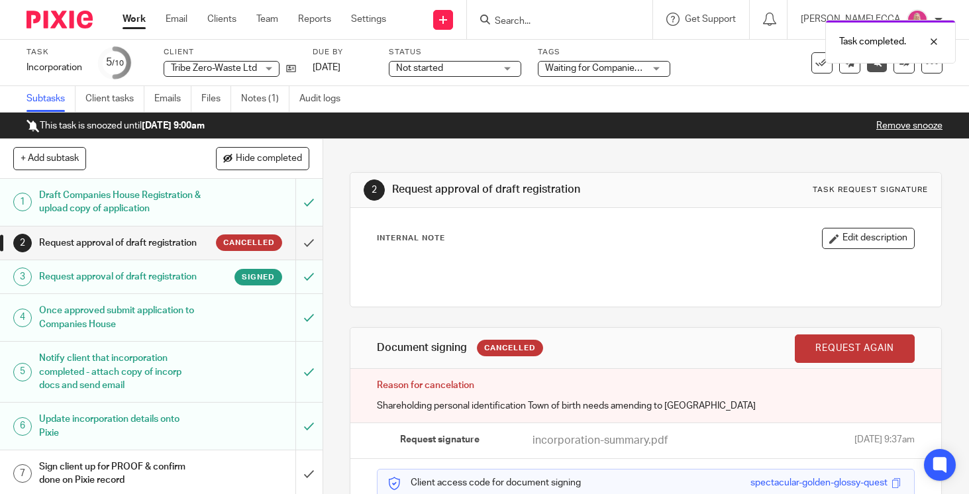
scroll to position [106, 0]
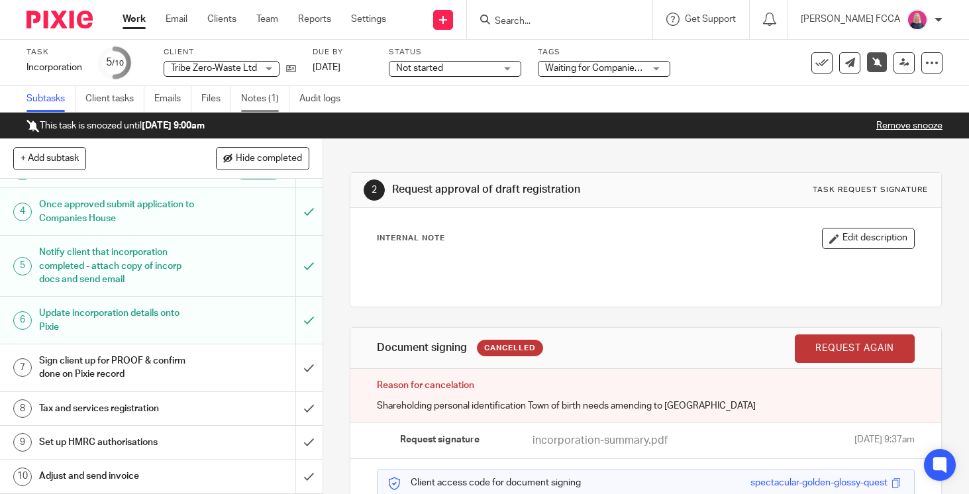
click at [251, 95] on link "Notes (1)" at bounding box center [265, 99] width 48 height 26
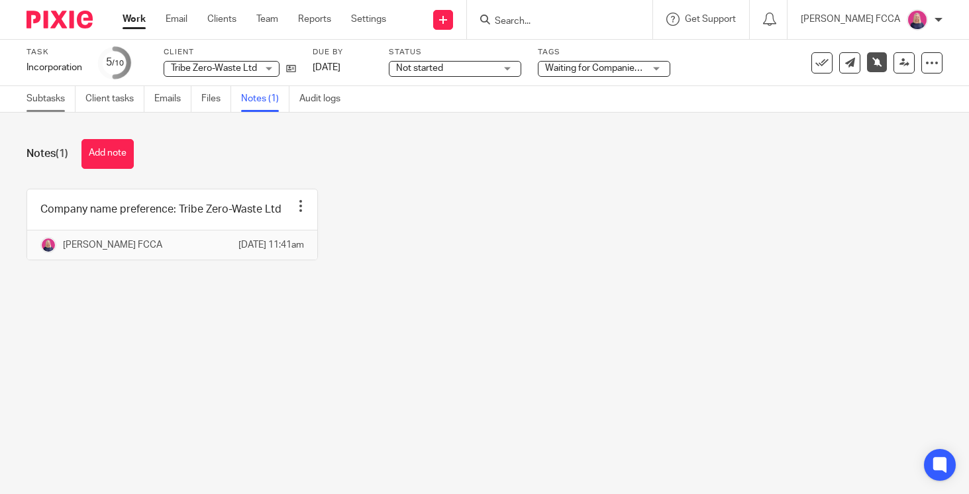
click at [46, 95] on link "Subtasks" at bounding box center [51, 99] width 49 height 26
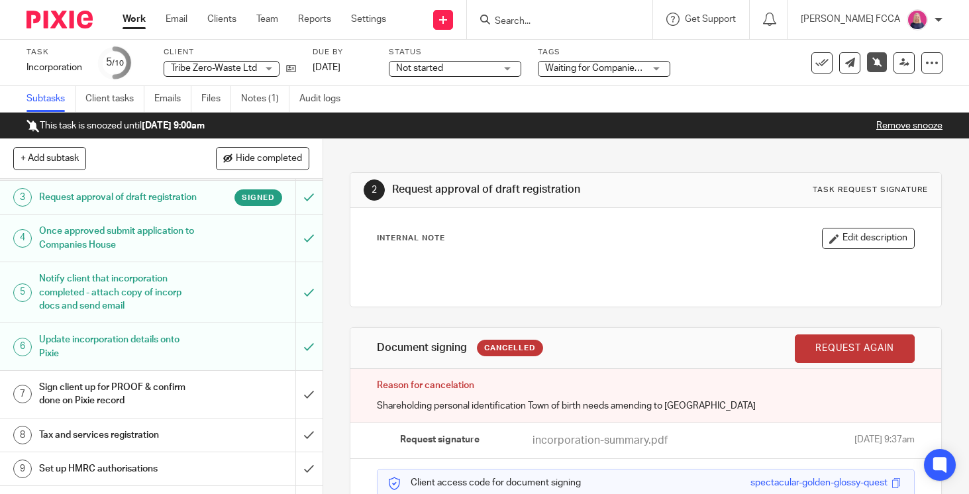
scroll to position [106, 0]
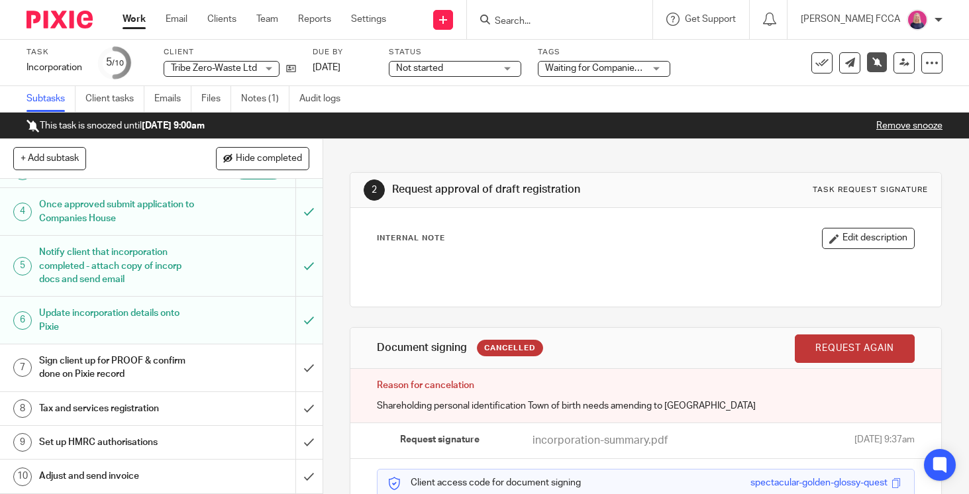
click at [59, 26] on img at bounding box center [60, 20] width 66 height 18
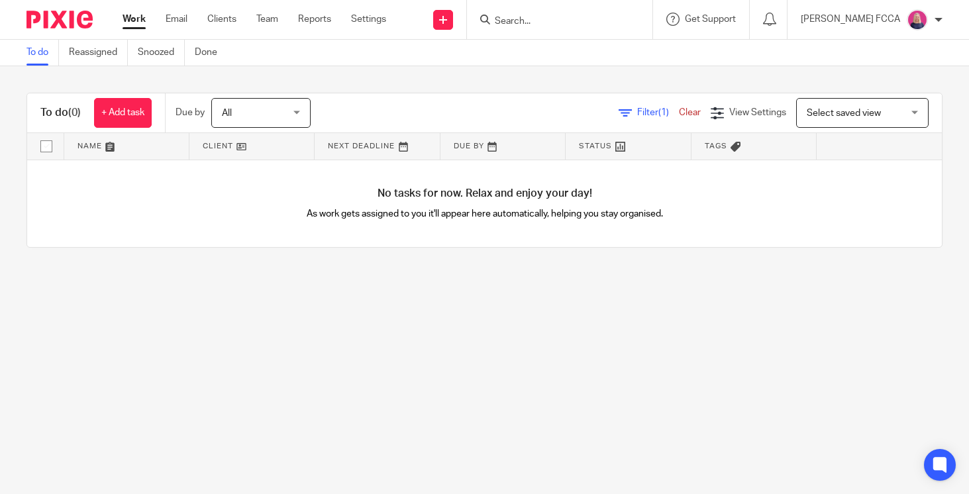
click at [520, 20] on input "Search" at bounding box center [553, 22] width 119 height 12
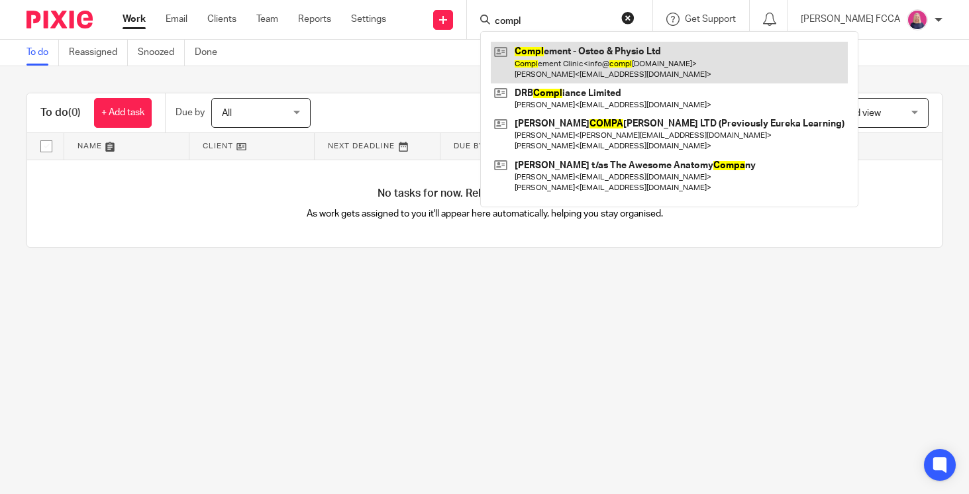
type input "compl"
click at [606, 58] on link at bounding box center [669, 62] width 357 height 41
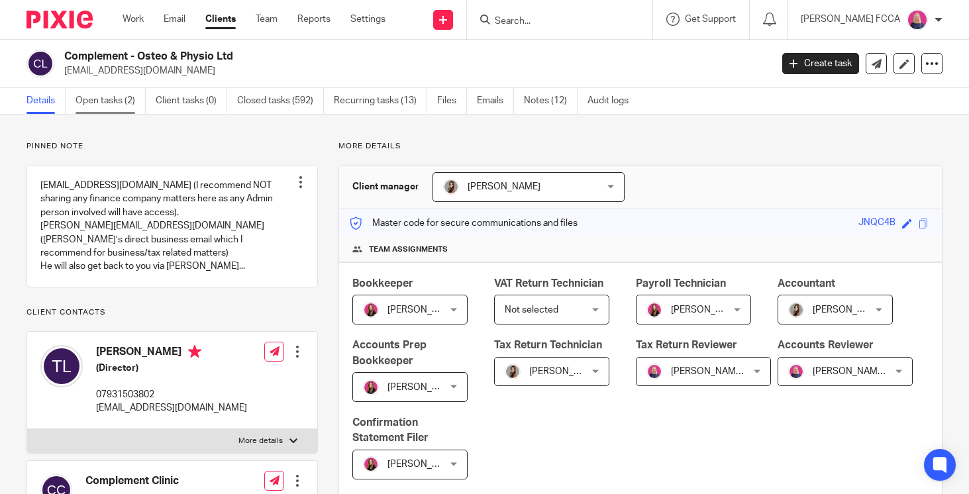
click at [94, 101] on link "Open tasks (2)" at bounding box center [111, 101] width 70 height 26
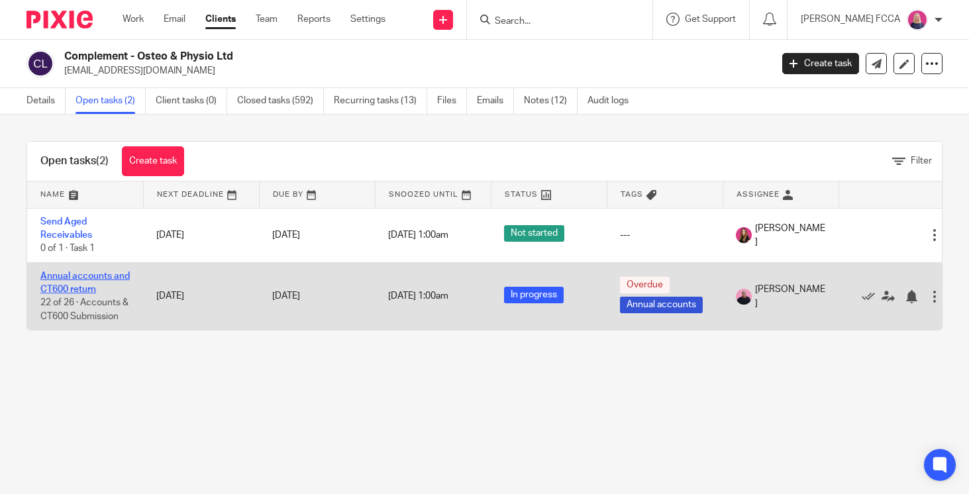
click at [72, 279] on link "Annual accounts and CT600 return" at bounding box center [84, 283] width 89 height 23
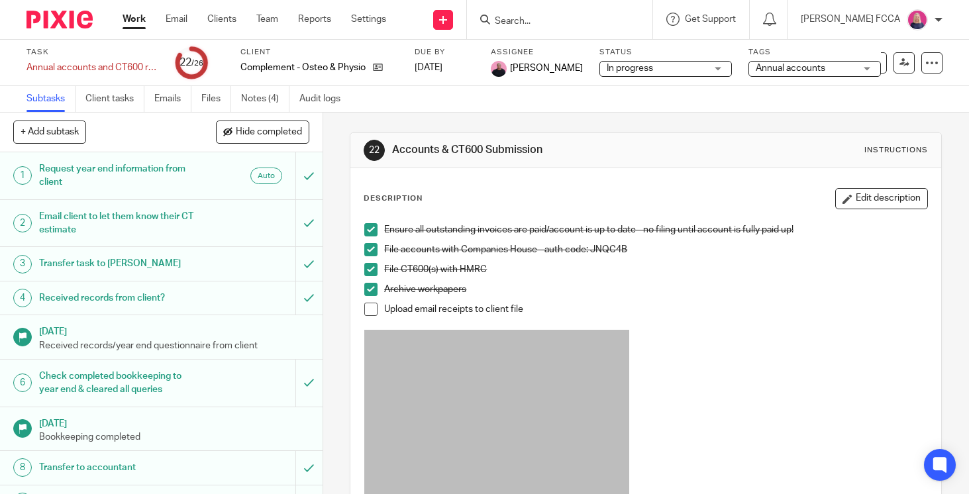
click at [374, 311] on span at bounding box center [370, 309] width 13 height 13
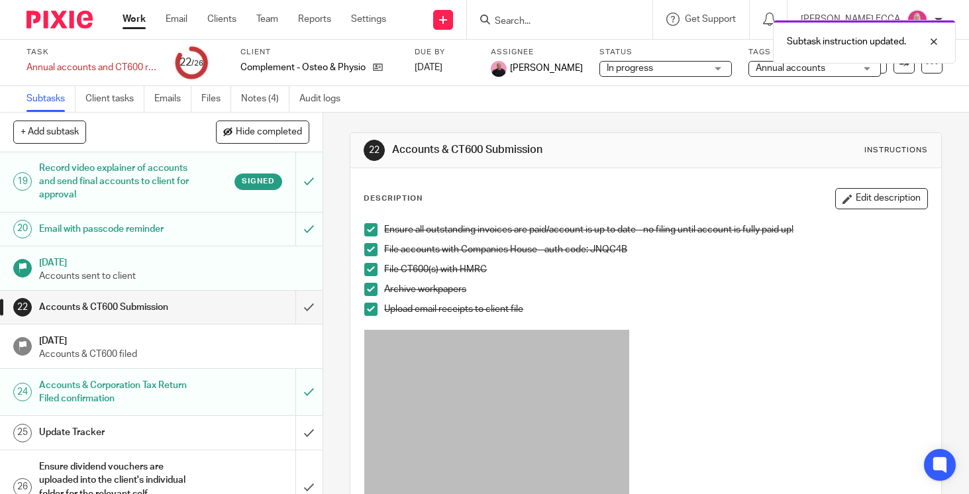
scroll to position [801, 0]
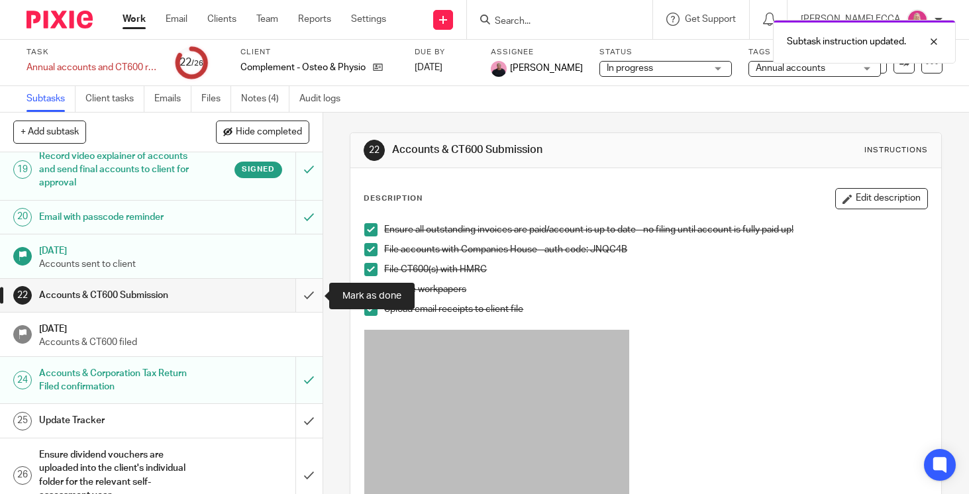
click at [308, 297] on input "submit" at bounding box center [161, 295] width 323 height 33
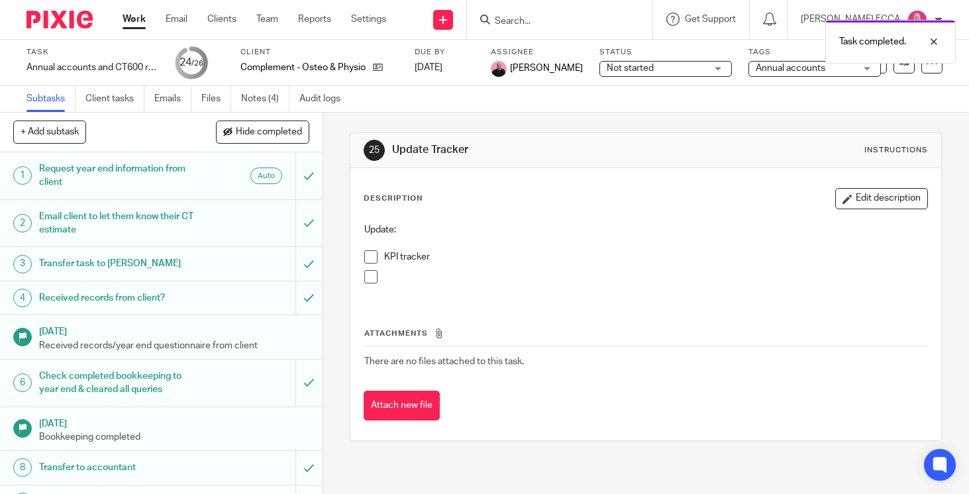
click at [50, 27] on img at bounding box center [60, 20] width 66 height 18
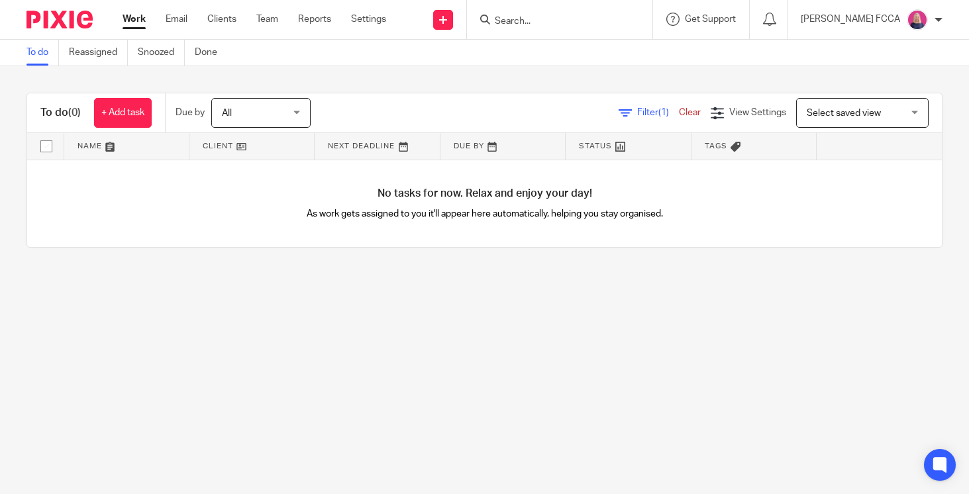
click at [551, 16] on input "Search" at bounding box center [553, 22] width 119 height 12
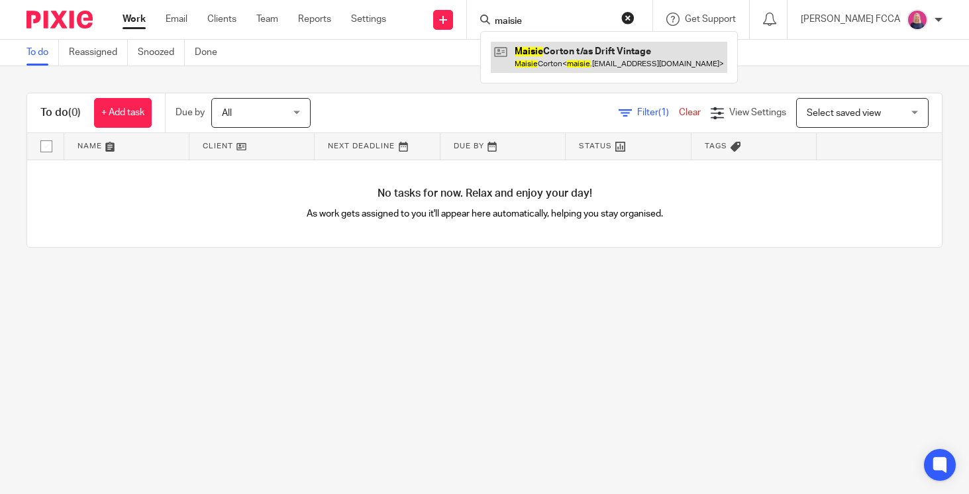
type input "maisie"
click at [564, 58] on link at bounding box center [609, 57] width 237 height 30
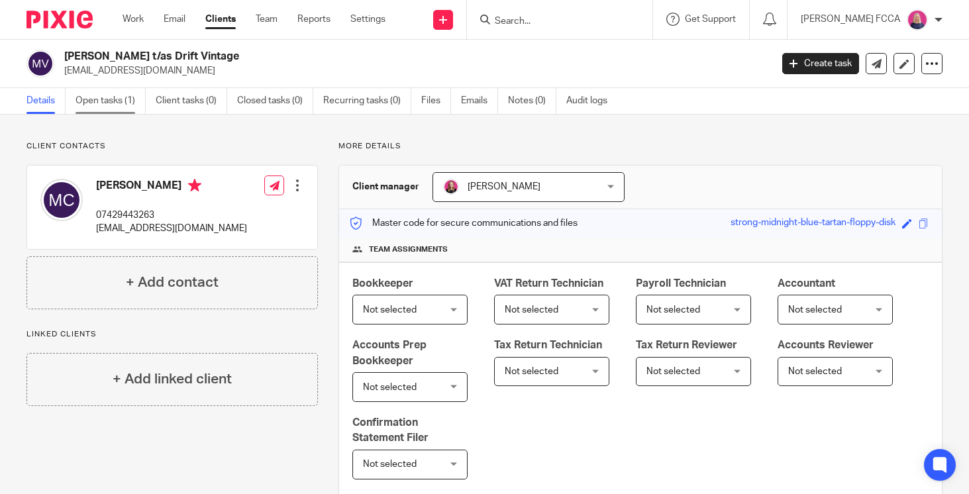
click at [101, 101] on link "Open tasks (1)" at bounding box center [111, 101] width 70 height 26
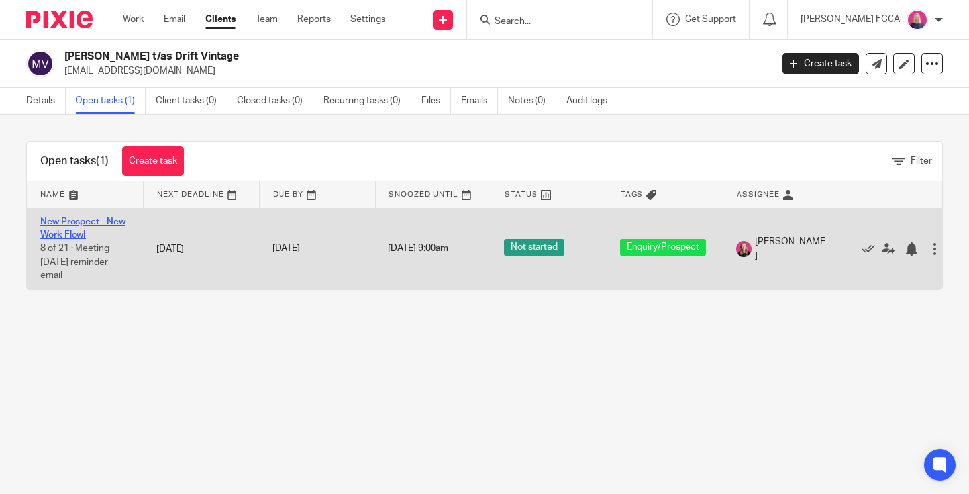
click at [71, 220] on link "New Prospect - New Work Flow!" at bounding box center [82, 228] width 85 height 23
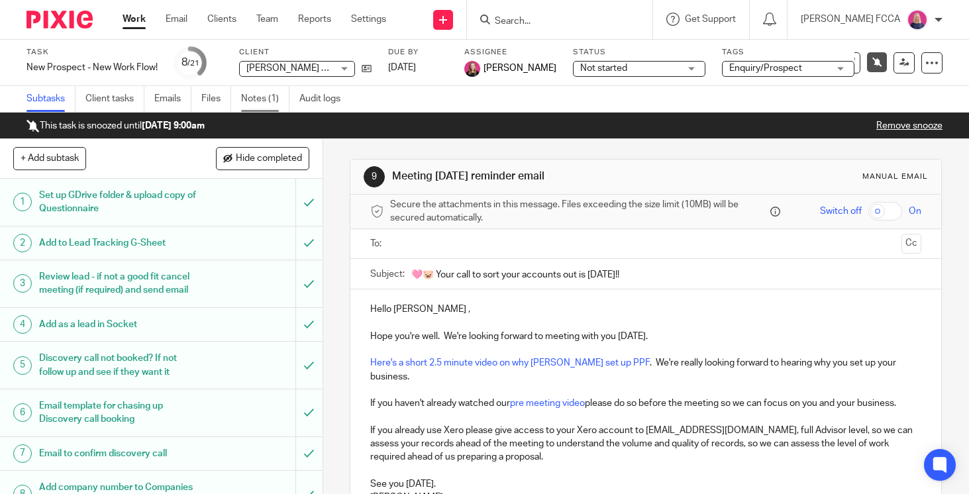
click at [258, 97] on link "Notes (1)" at bounding box center [265, 99] width 48 height 26
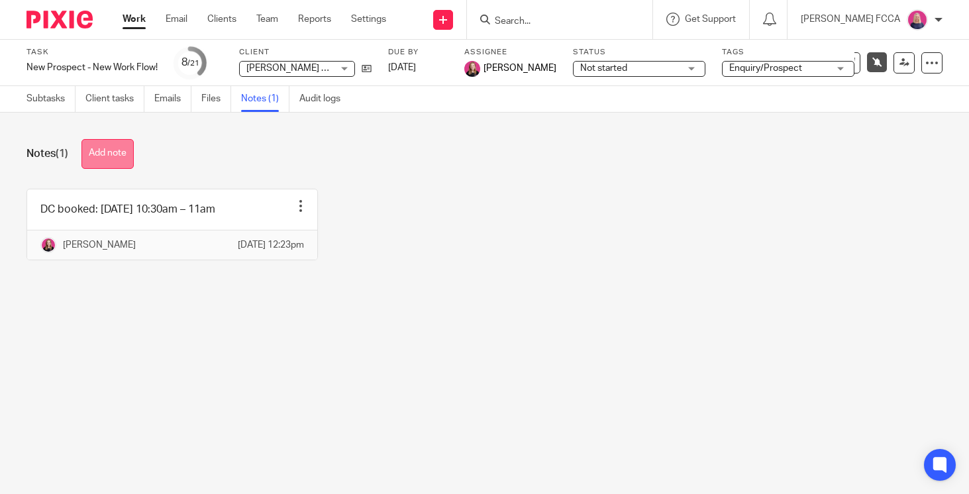
click at [103, 145] on button "Add note" at bounding box center [107, 154] width 52 height 30
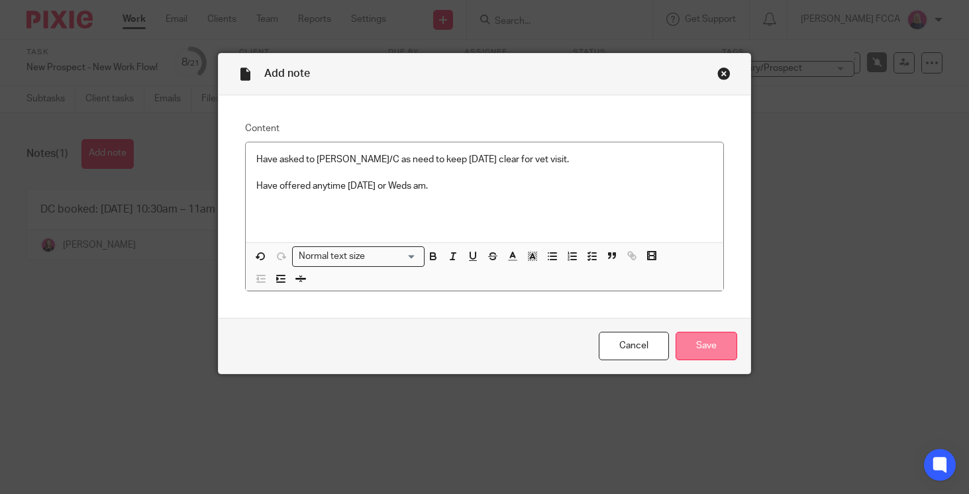
click at [723, 345] on input "Save" at bounding box center [707, 346] width 62 height 28
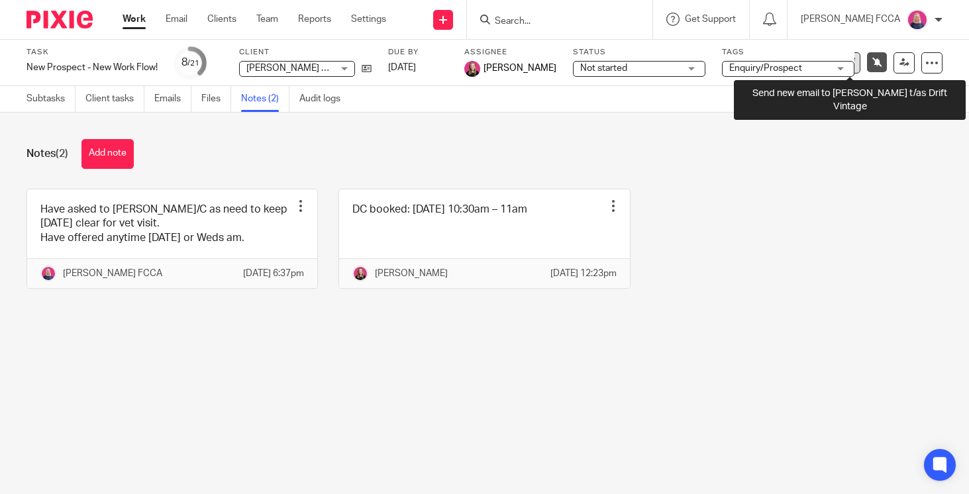
click at [854, 66] on icon at bounding box center [850, 63] width 10 height 10
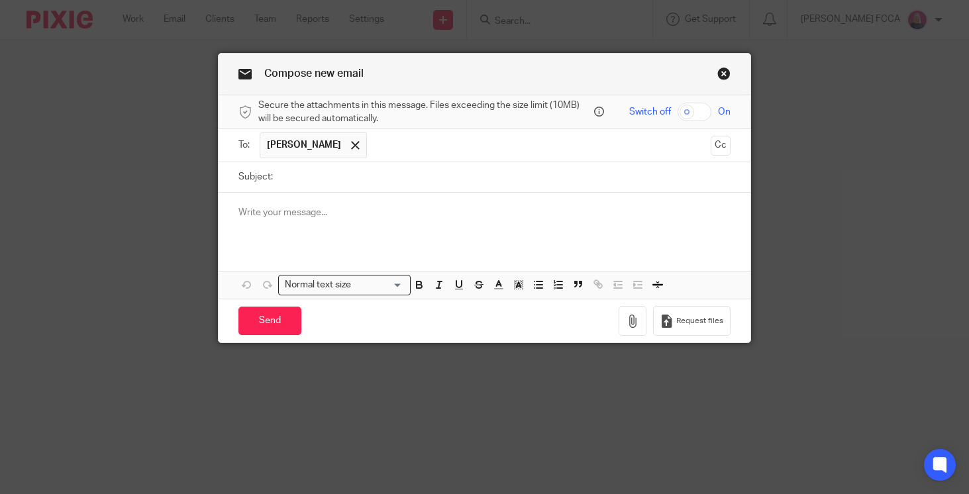
click at [448, 151] on input "text" at bounding box center [539, 146] width 331 height 26
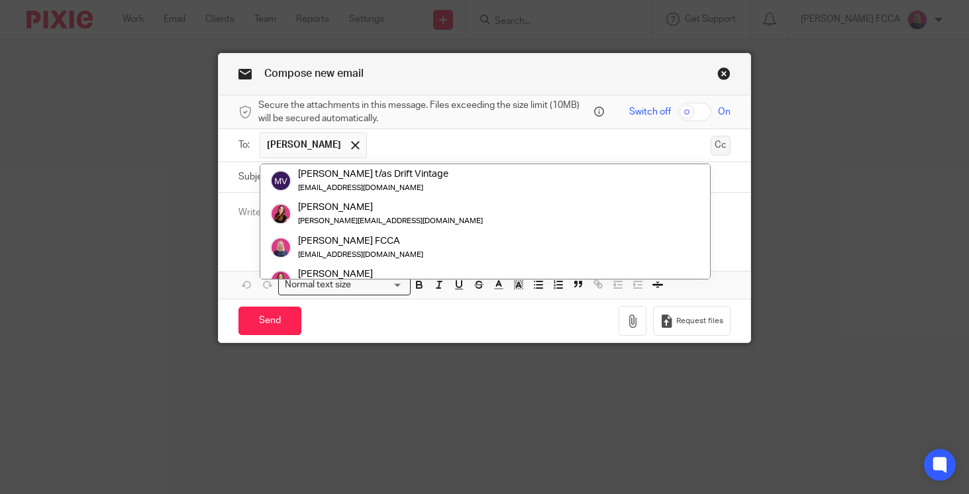
click at [717, 148] on button "Cc" at bounding box center [721, 146] width 20 height 20
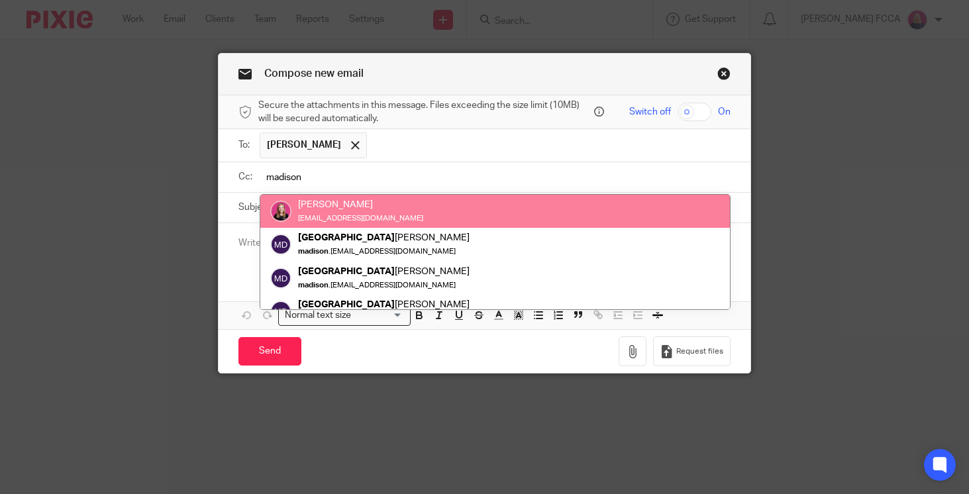
type input "madison"
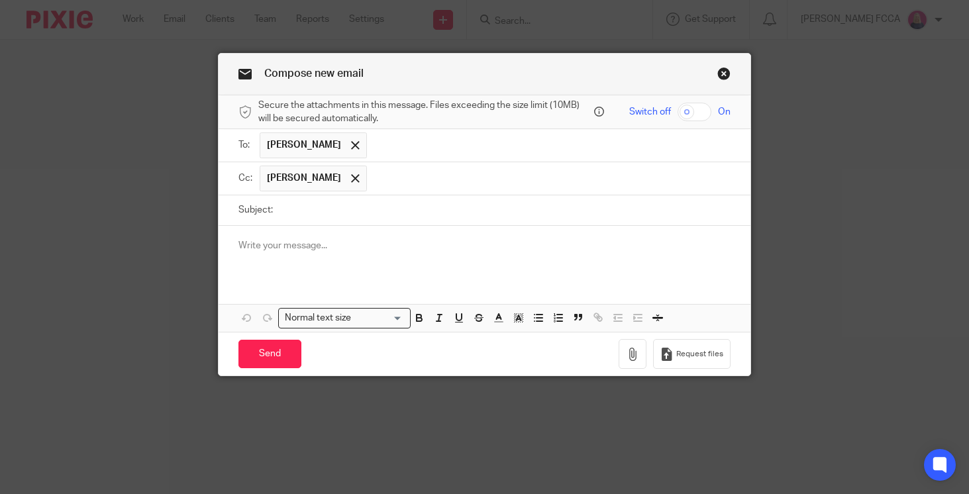
click at [300, 216] on input "Subject:" at bounding box center [505, 210] width 451 height 30
type input "Our Call Tuesday"
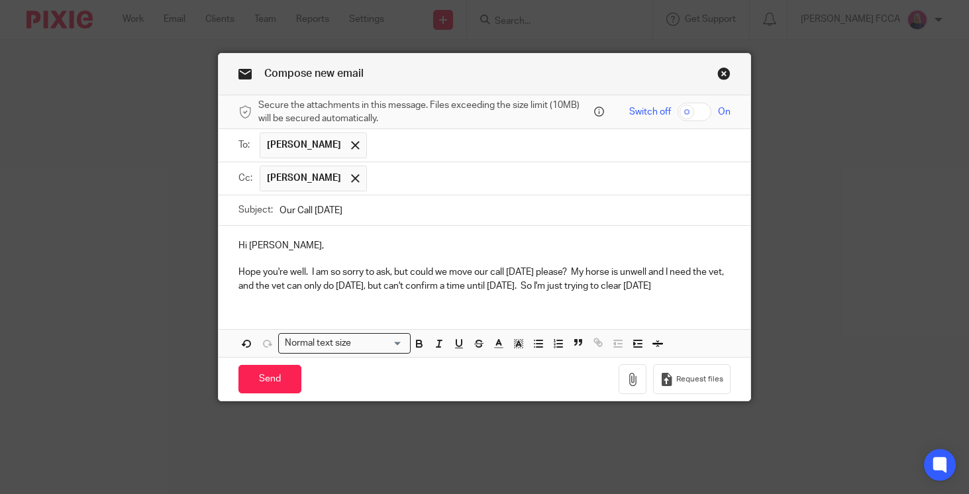
click at [438, 284] on p "Hope you're well. I am so sorry to ask, but could we move our call on Tuesday p…" at bounding box center [485, 279] width 492 height 27
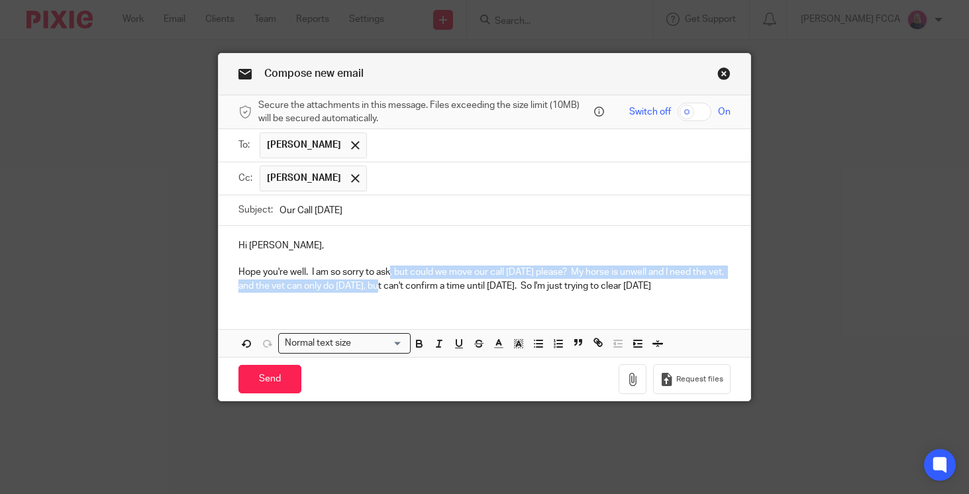
drag, startPoint x: 392, startPoint y: 270, endPoint x: 401, endPoint y: 285, distance: 17.5
click at [401, 285] on p "Hope you're well. I am so sorry to ask, but could we move our call on Tuesday p…" at bounding box center [485, 279] width 492 height 27
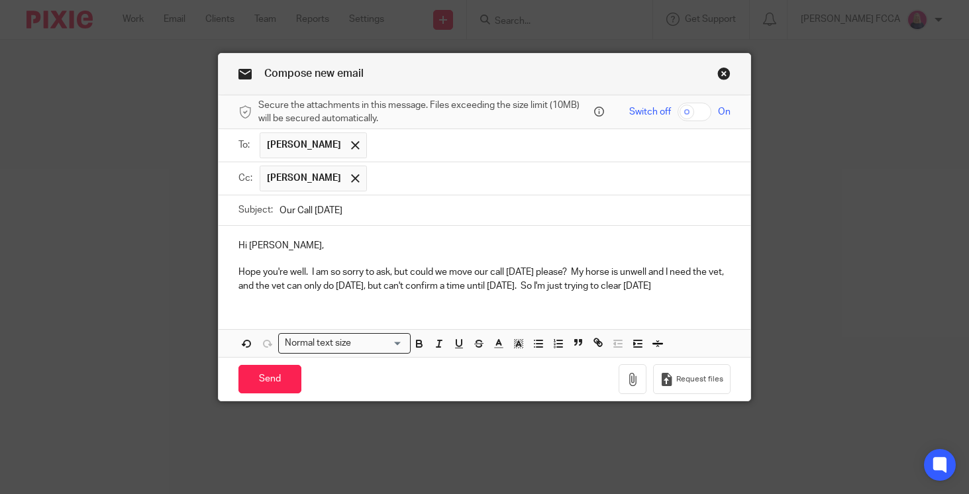
click at [453, 281] on p "Hope you're well. I am so sorry to ask, but could we move our call on Tuesday p…" at bounding box center [485, 279] width 492 height 27
drag, startPoint x: 414, startPoint y: 274, endPoint x: 417, endPoint y: 296, distance: 22.7
click at [417, 293] on p "Hope you're well. I am so sorry to ask, but could we move our call on Tuesday p…" at bounding box center [485, 279] width 492 height 27
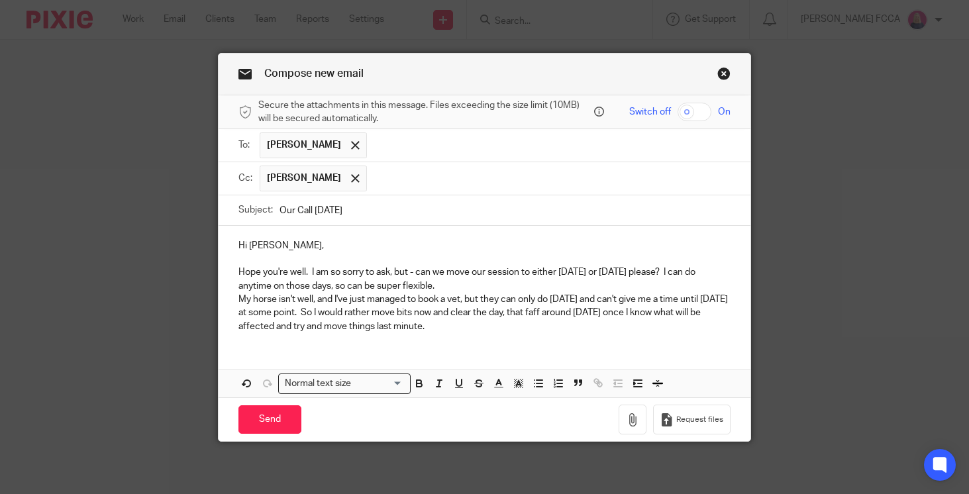
click at [519, 286] on p "Hope you're well. I am so sorry to ask, but - can we move our session to either…" at bounding box center [485, 279] width 492 height 27
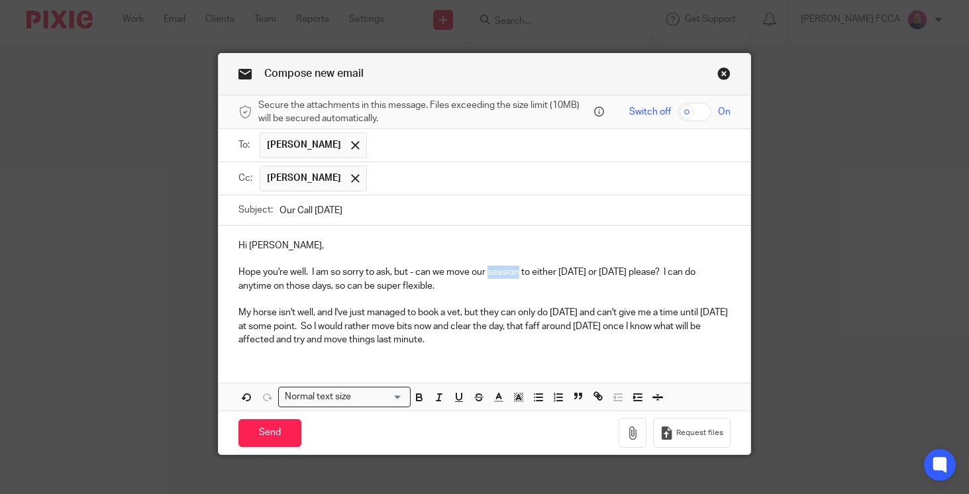
drag, startPoint x: 493, startPoint y: 272, endPoint x: 521, endPoint y: 274, distance: 28.5
click at [521, 274] on p "Hope you're well. I am so sorry to ask, but - can we move our session to either…" at bounding box center [485, 279] width 492 height 27
click at [627, 272] on p "Hope you're well. I am so sorry to ask, but - can we move our call on Tuesday t…" at bounding box center [485, 279] width 492 height 27
click at [289, 286] on p "Hope you're well. I am so sorry to ask, but - can we move our call on Tuesday t…" at bounding box center [485, 279] width 492 height 27
drag, startPoint x: 370, startPoint y: 286, endPoint x: 324, endPoint y: 286, distance: 45.7
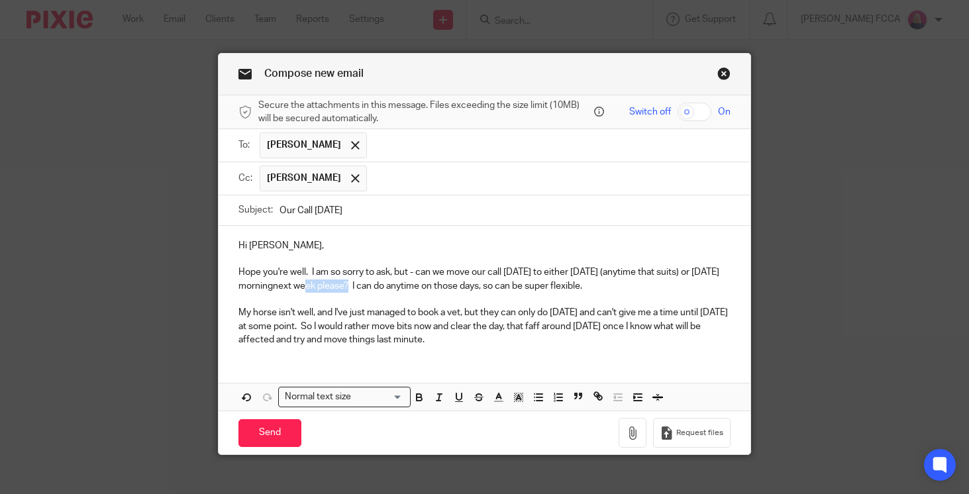
click at [324, 286] on p "Hope you're well. I am so sorry to ask, but - can we move our call on Tuesday t…" at bounding box center [485, 279] width 492 height 27
drag, startPoint x: 593, startPoint y: 286, endPoint x: 361, endPoint y: 290, distance: 231.9
click at [361, 290] on p "Hope you're well. I am so sorry to ask, but - can we move our call on Tuesday t…" at bounding box center [485, 279] width 492 height 27
click at [323, 288] on p "Hope you're well. I am so sorry to ask, but - can we move our call on Tuesday t…" at bounding box center [485, 279] width 492 height 27
click at [421, 272] on p "Hope you're well. I am so sorry to ask, but - can we move our call on Tuesday t…" at bounding box center [485, 279] width 492 height 27
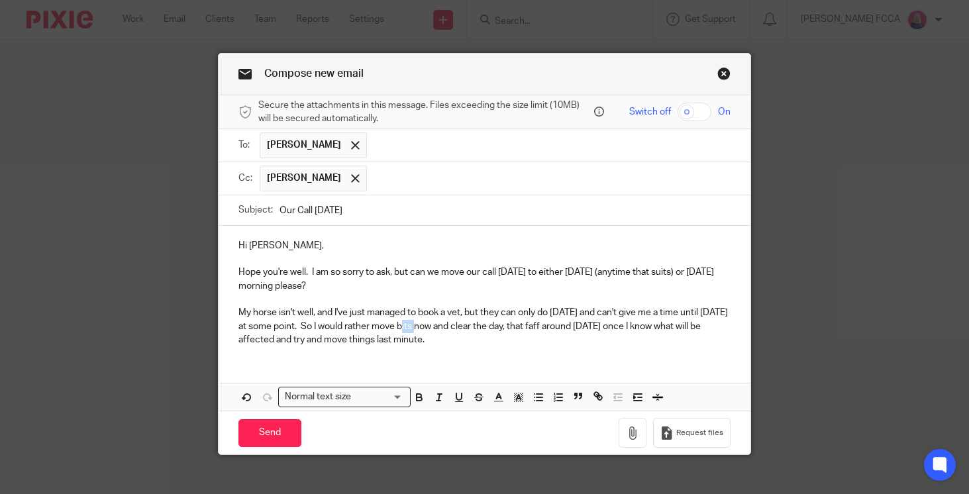
drag, startPoint x: 451, startPoint y: 325, endPoint x: 437, endPoint y: 325, distance: 13.9
click at [437, 325] on p "My horse isn't well, and I've just managed to book a vet, but they can only do …" at bounding box center [485, 326] width 492 height 40
click at [468, 339] on p "My horse isn't well, and I've just managed to book a vet, but they can only do …" at bounding box center [485, 326] width 492 height 40
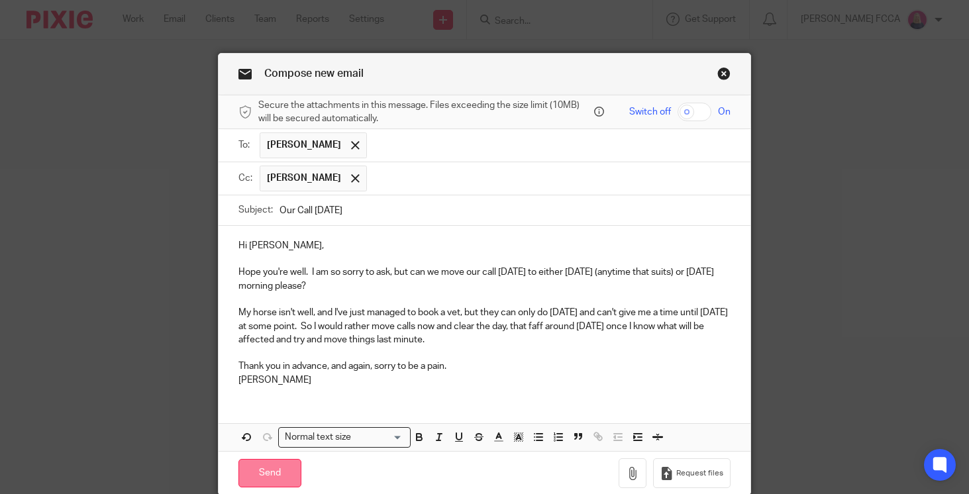
click at [267, 468] on input "Send" at bounding box center [270, 473] width 63 height 28
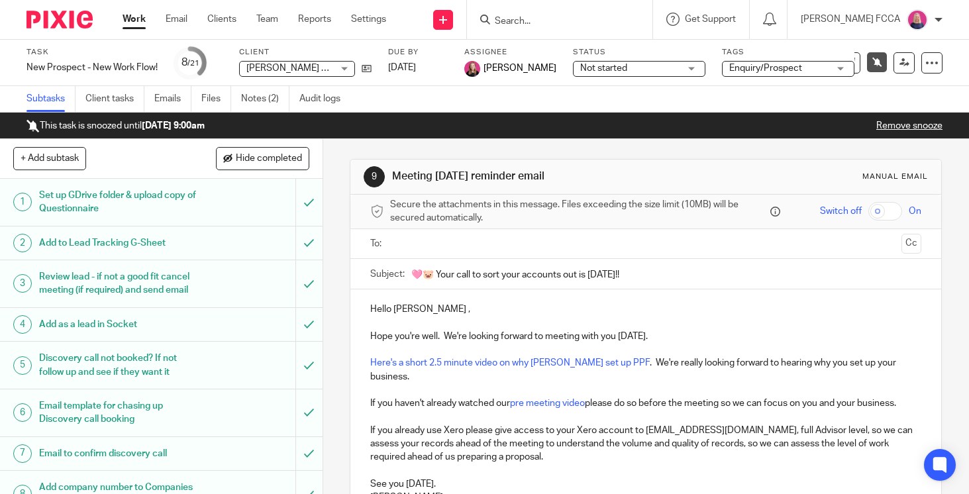
click at [40, 21] on img at bounding box center [60, 20] width 66 height 18
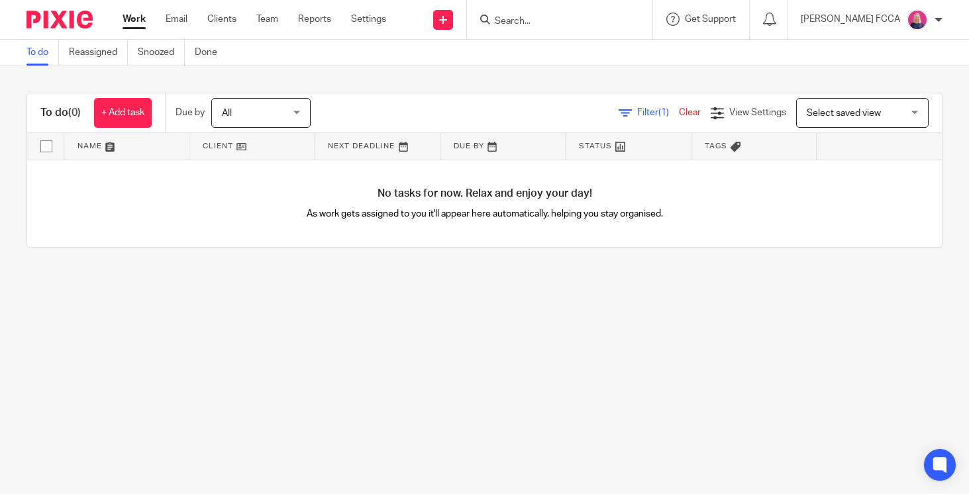
click at [555, 21] on input "Search" at bounding box center [553, 22] width 119 height 12
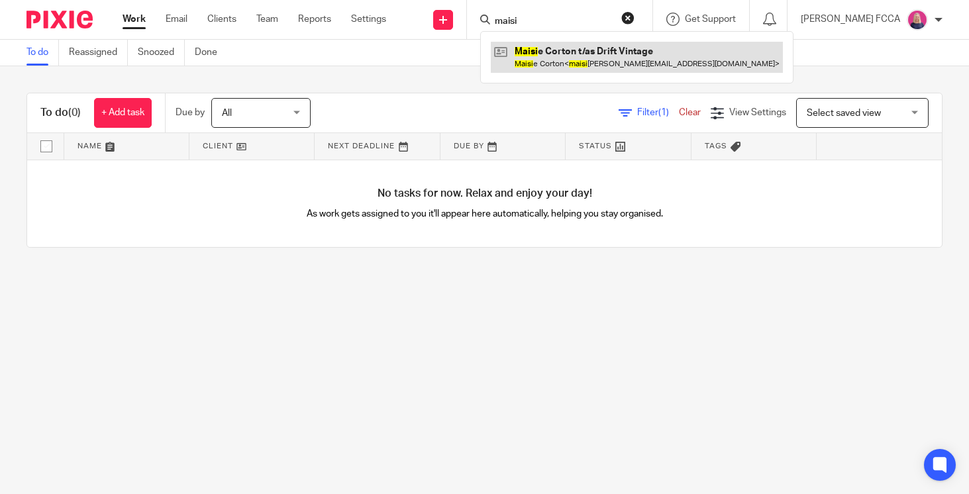
type input "maisi"
click at [558, 60] on link at bounding box center [637, 57] width 292 height 30
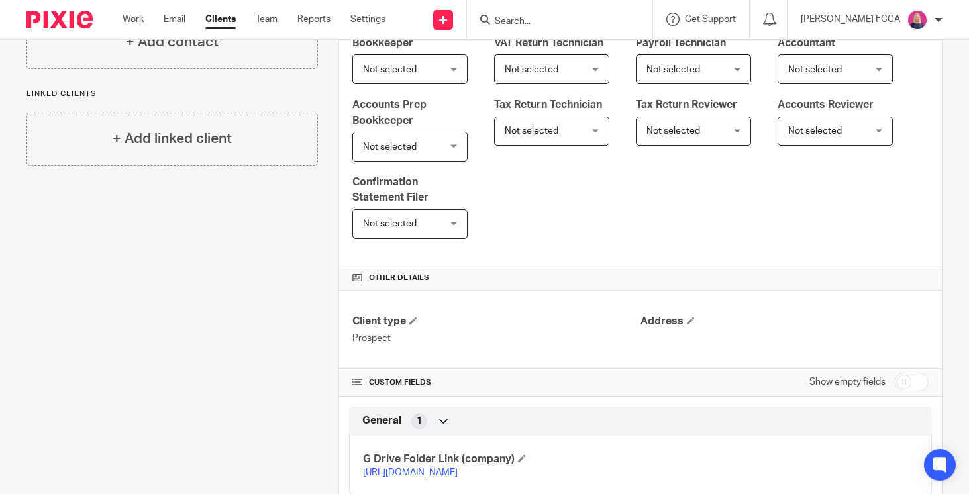
scroll to position [333, 0]
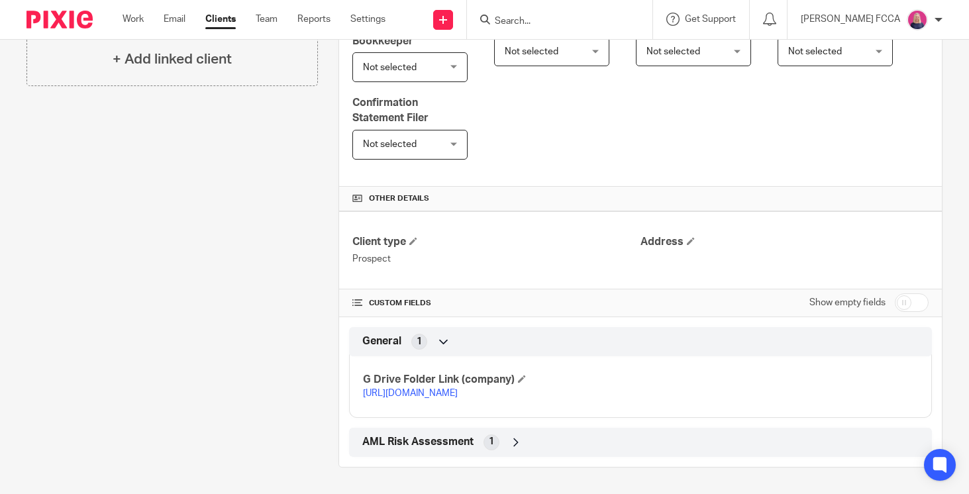
click at [408, 389] on link "[URL][DOMAIN_NAME]" at bounding box center [410, 393] width 95 height 9
